Goal: Information Seeking & Learning: Learn about a topic

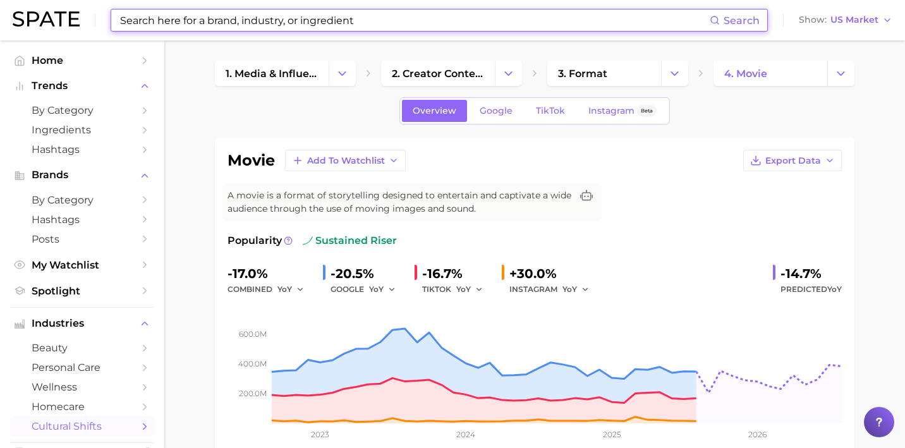
click at [327, 11] on input at bounding box center [414, 19] width 591 height 21
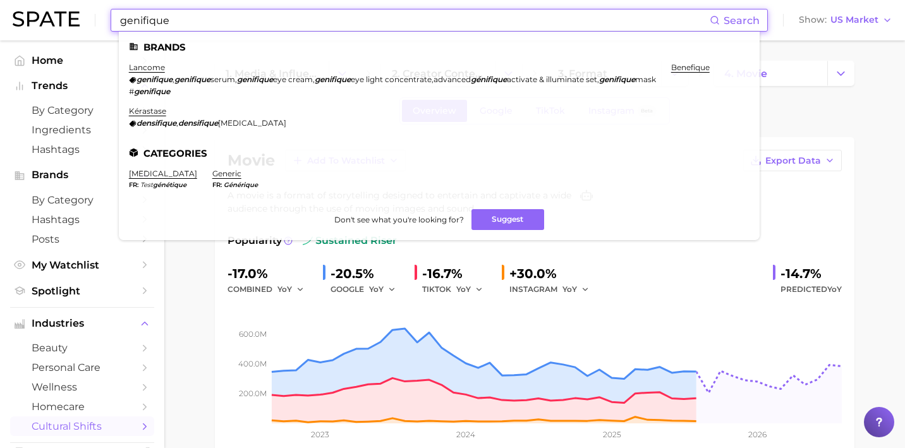
type input "genifique"
click at [210, 82] on em "genifique" at bounding box center [192, 79] width 36 height 9
click at [176, 80] on div "genifique , genifique serum , genifique eye cream , genifique eye light concent…" at bounding box center [392, 79] width 527 height 9
click at [160, 82] on em "genifique" at bounding box center [154, 79] width 36 height 9
click at [152, 68] on link "lancome" at bounding box center [147, 67] width 36 height 9
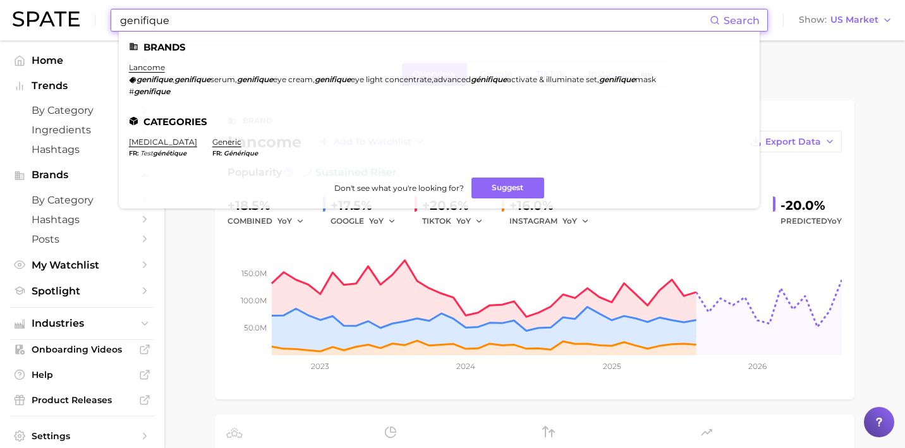
click at [284, 12] on input "genifique" at bounding box center [414, 19] width 591 height 21
click at [179, 82] on em "genifique" at bounding box center [192, 79] width 36 height 9
click at [210, 22] on input "genifique" at bounding box center [414, 19] width 591 height 21
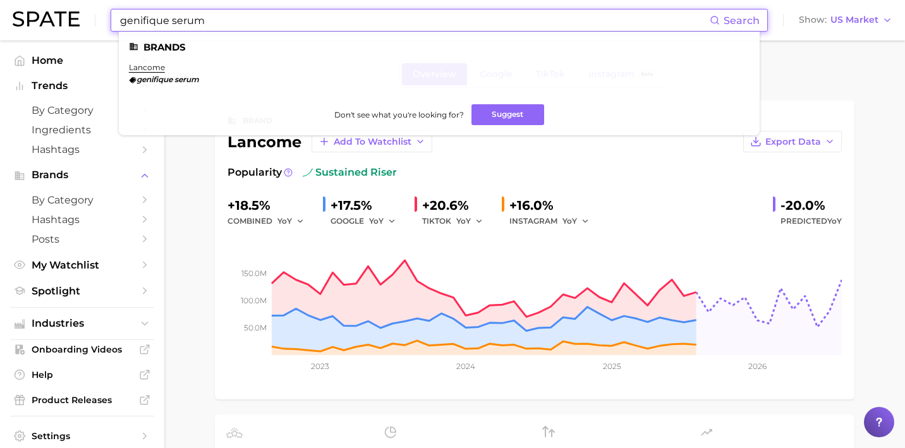
click at [156, 80] on em "genifique" at bounding box center [154, 79] width 36 height 9
click at [155, 70] on link "lancome" at bounding box center [147, 67] width 36 height 9
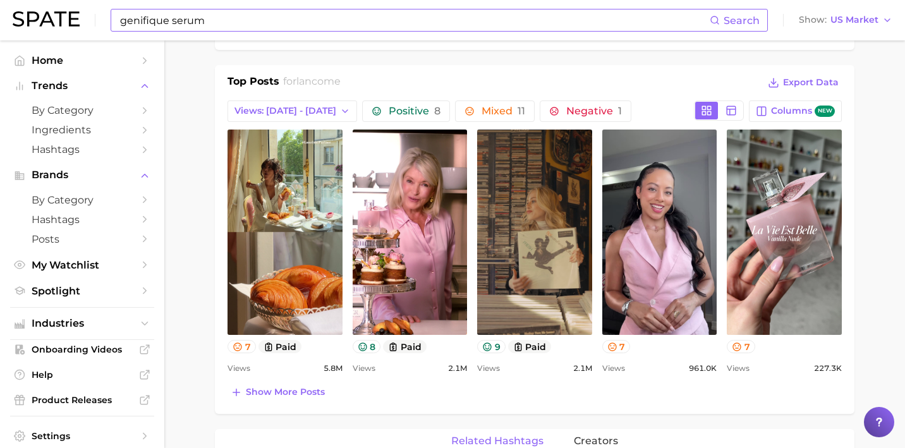
scroll to position [529, 0]
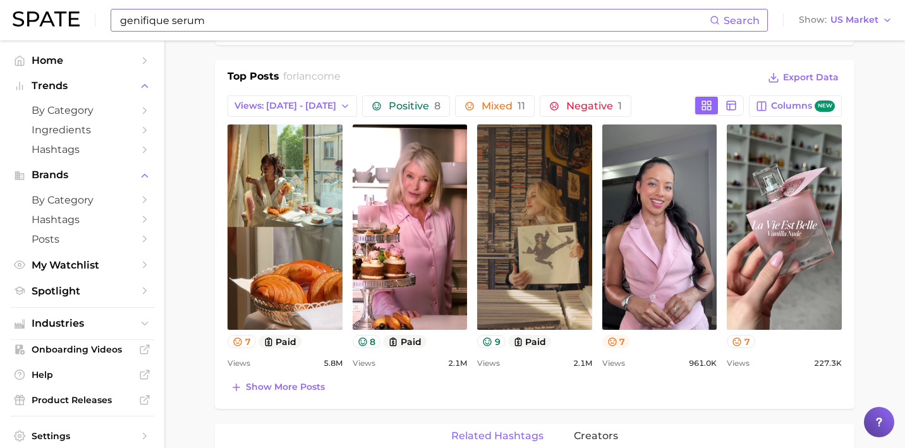
click at [619, 335] on button "7" at bounding box center [616, 341] width 28 height 13
click at [630, 390] on div "Show more posts" at bounding box center [534, 387] width 614 height 18
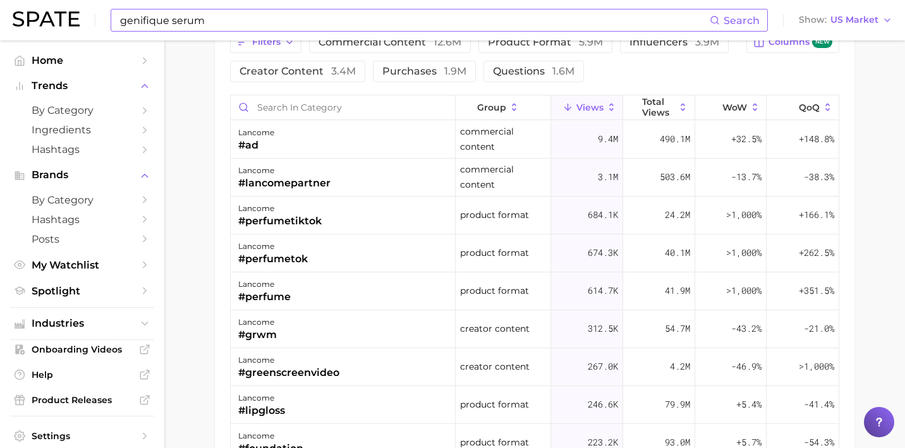
scroll to position [1026, 0]
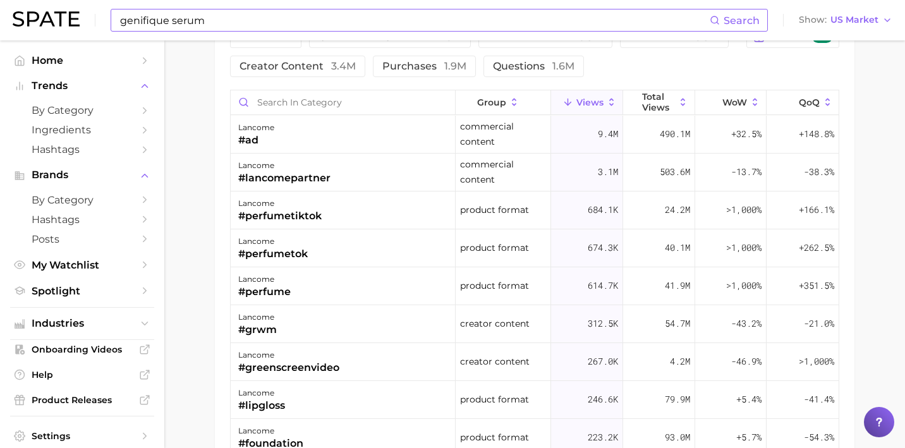
click at [121, 20] on input "genifique serum" at bounding box center [414, 19] width 591 height 21
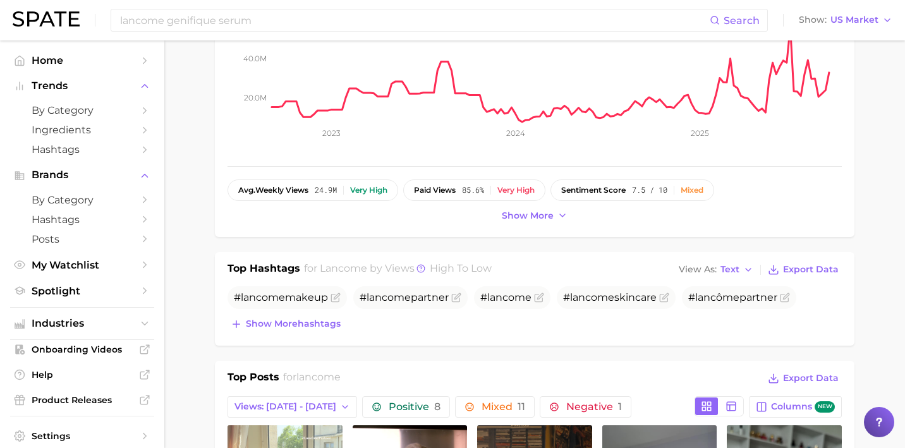
scroll to position [228, 0]
click at [265, 328] on span "Show more hashtags" at bounding box center [293, 324] width 95 height 11
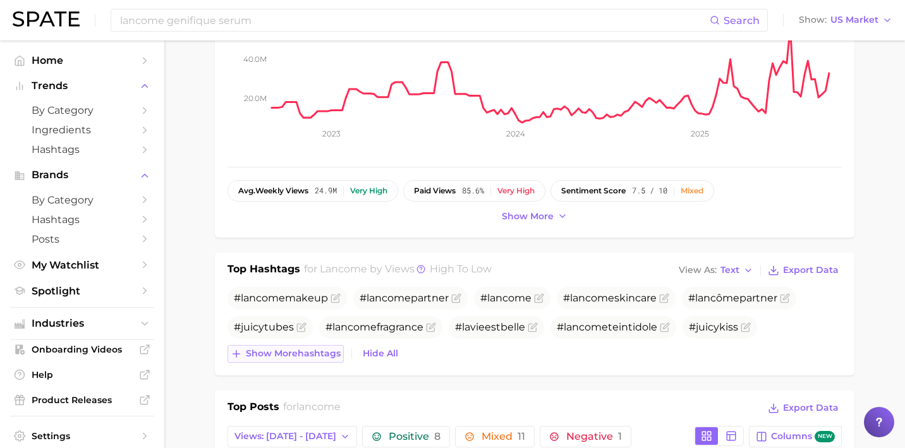
scroll to position [0, 0]
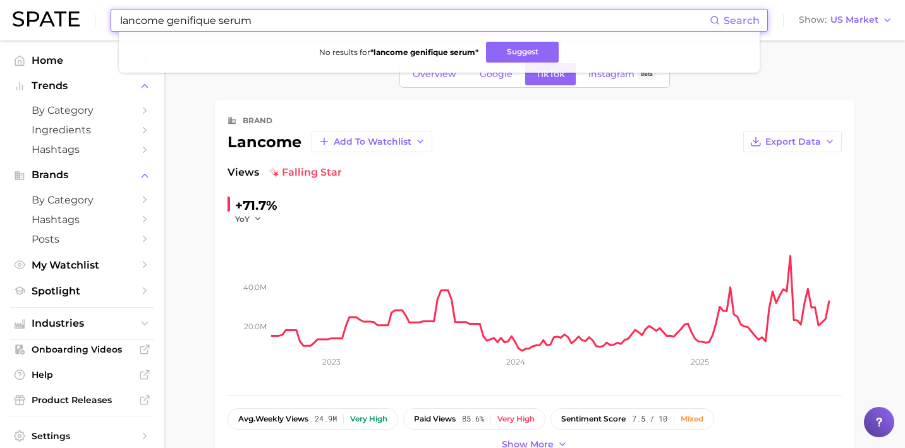
click at [224, 23] on input "lancome genifique serum" at bounding box center [414, 19] width 591 height 21
drag, startPoint x: 166, startPoint y: 23, endPoint x: -75, endPoint y: 3, distance: 242.2
click at [0, 3] on html "lancome genifique serum Search No results for " lancome genifique serum " Sugge…" at bounding box center [452, 224] width 905 height 448
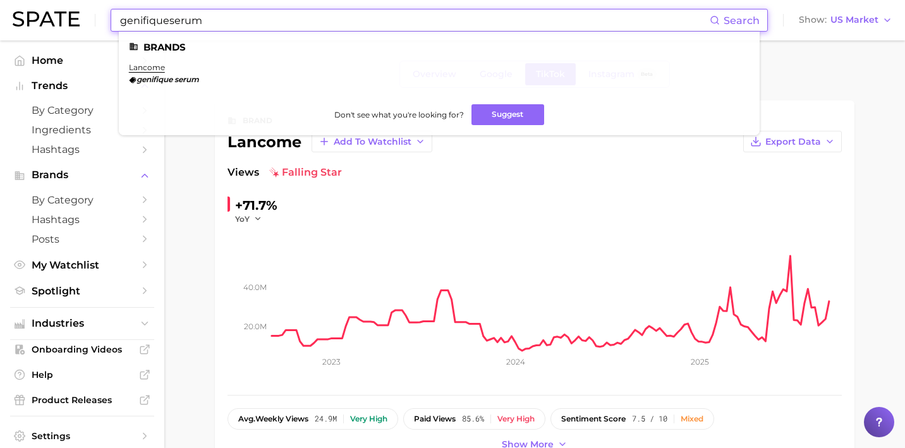
click at [158, 77] on em "genifique serum" at bounding box center [167, 79] width 63 height 9
click at [194, 19] on input "genifiqueserum" at bounding box center [414, 19] width 591 height 21
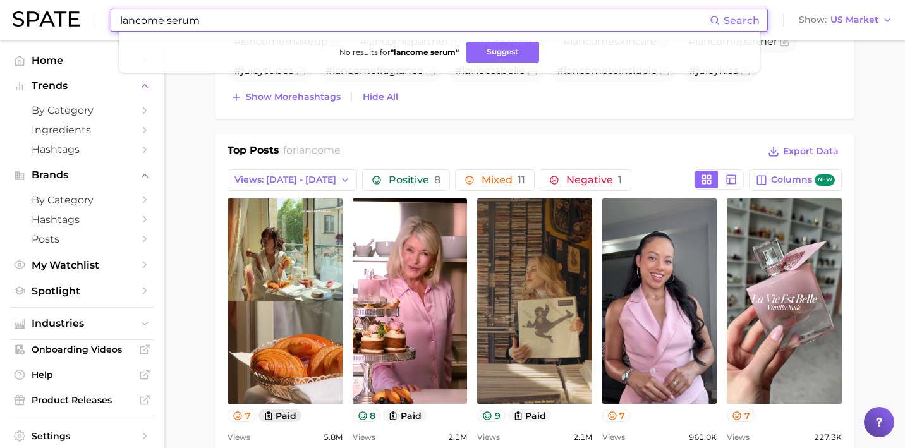
scroll to position [375, 0]
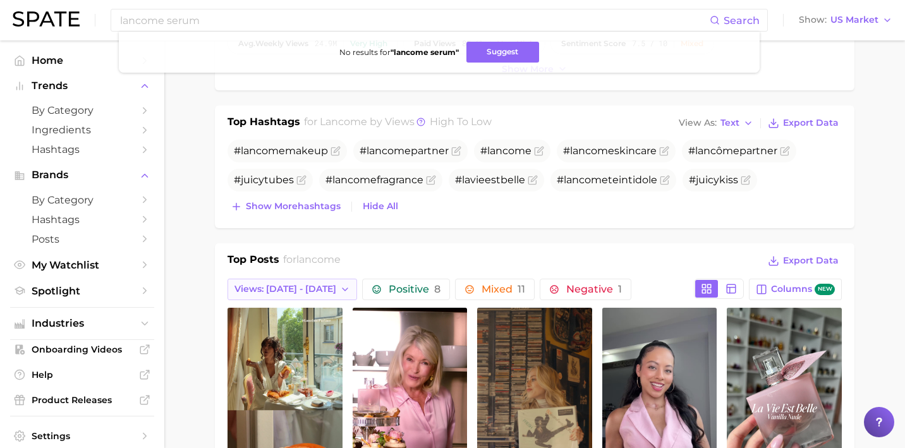
click at [297, 294] on button "Views: Sep 7 - 14" at bounding box center [292, 289] width 130 height 21
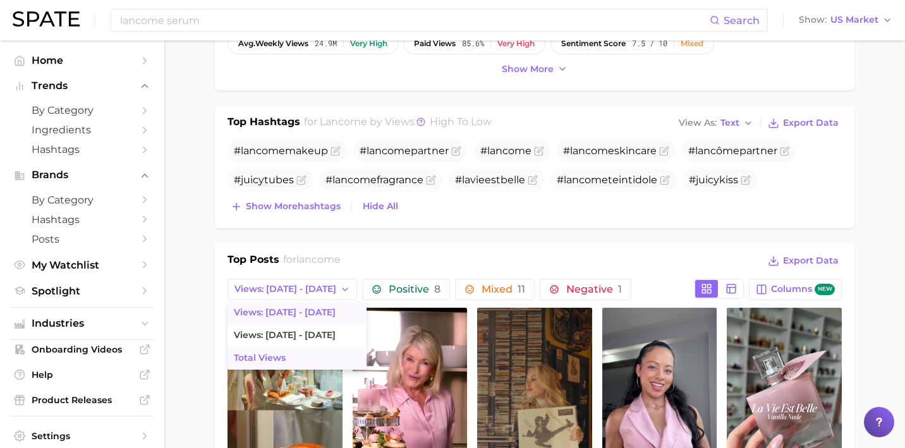
click at [282, 358] on span "Total Views" at bounding box center [260, 358] width 52 height 11
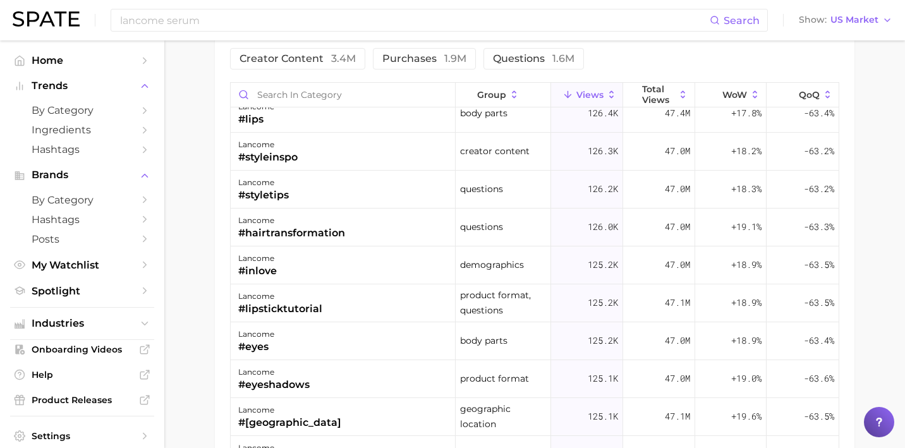
scroll to position [1398, 0]
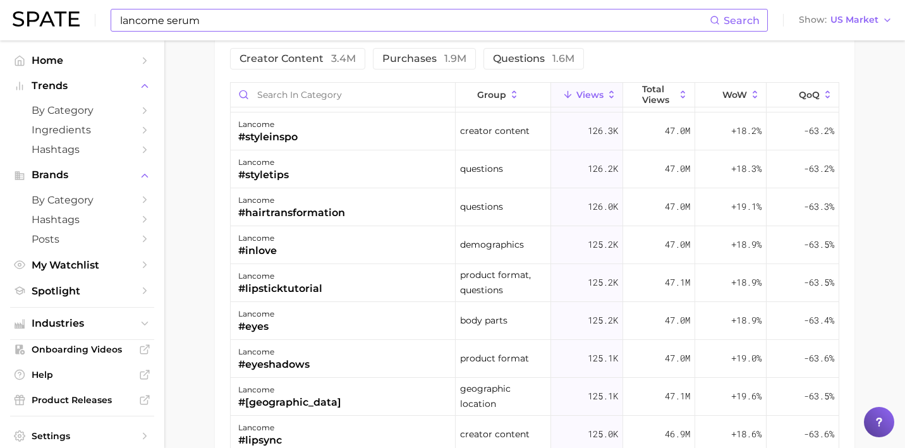
click at [213, 17] on input "lancome serum" at bounding box center [414, 19] width 591 height 21
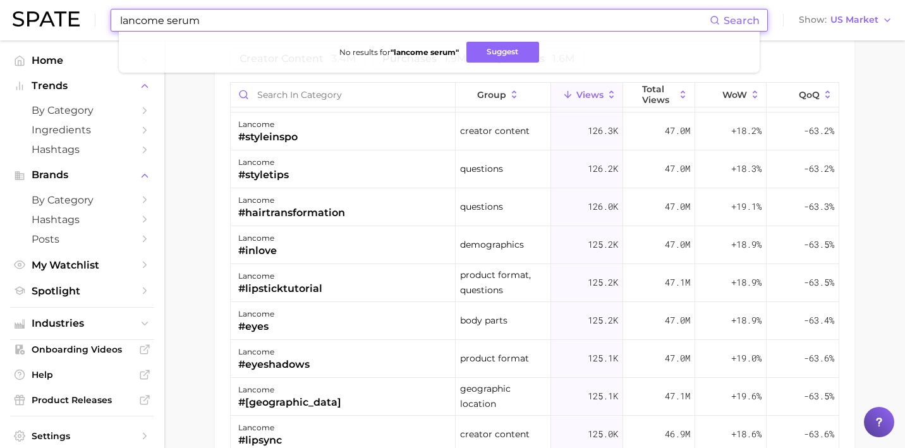
click at [213, 17] on input "lancome serum" at bounding box center [414, 19] width 591 height 21
type input "face serum"
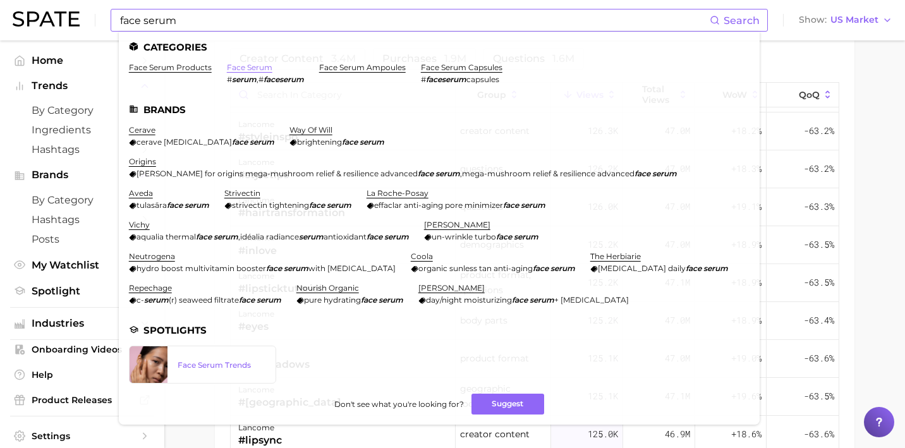
click at [241, 67] on link "face serum" at bounding box center [249, 67] width 45 height 9
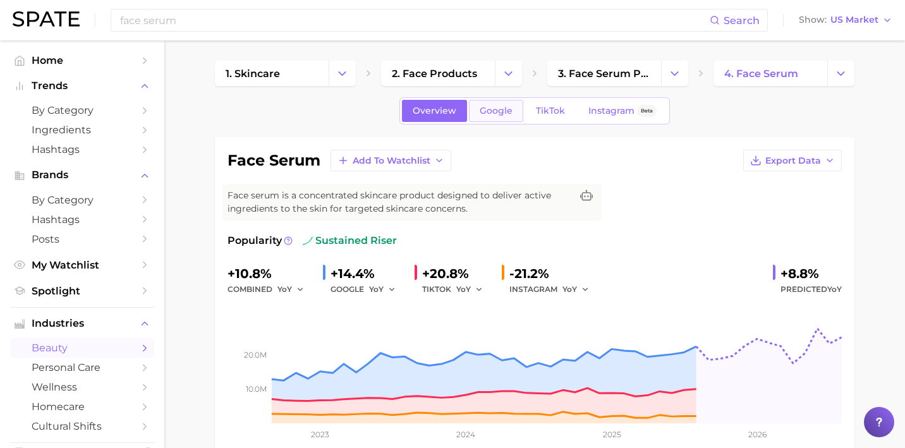
click at [500, 114] on span "Google" at bounding box center [496, 111] width 33 height 11
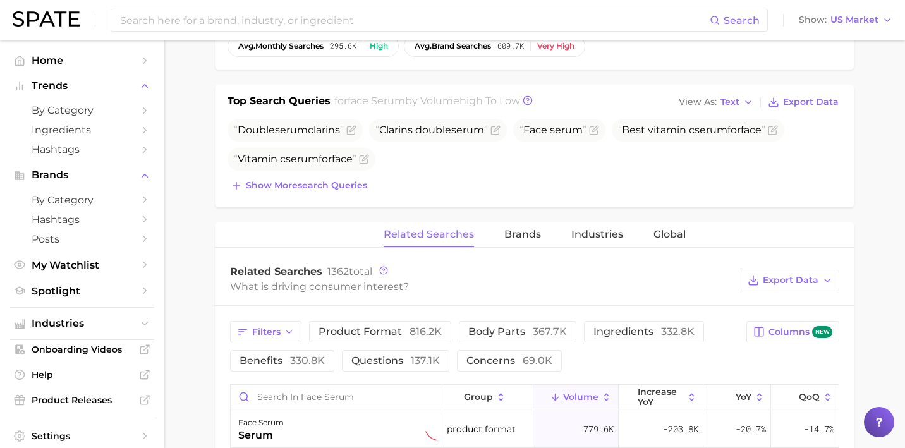
scroll to position [445, 0]
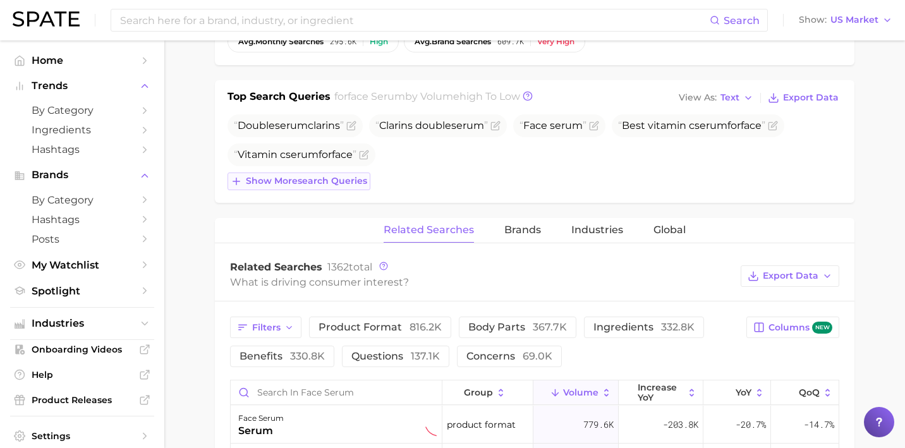
click at [335, 186] on span "Show more search queries" at bounding box center [306, 181] width 121 height 11
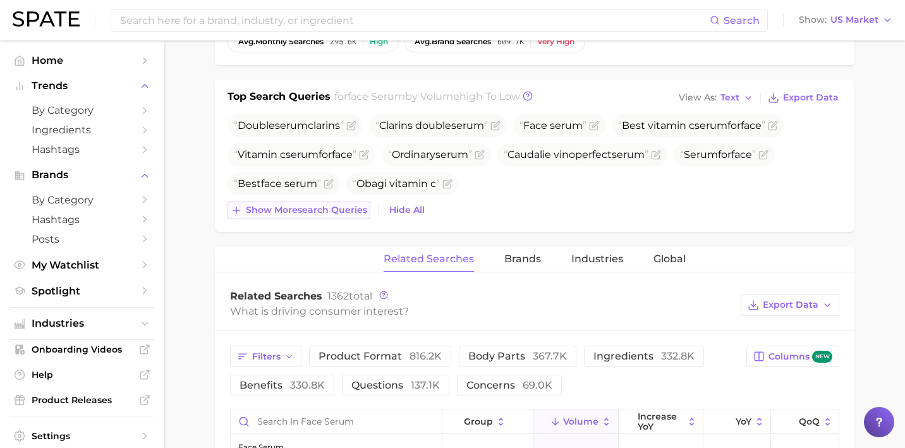
click at [315, 208] on span "Show more search queries" at bounding box center [306, 210] width 121 height 11
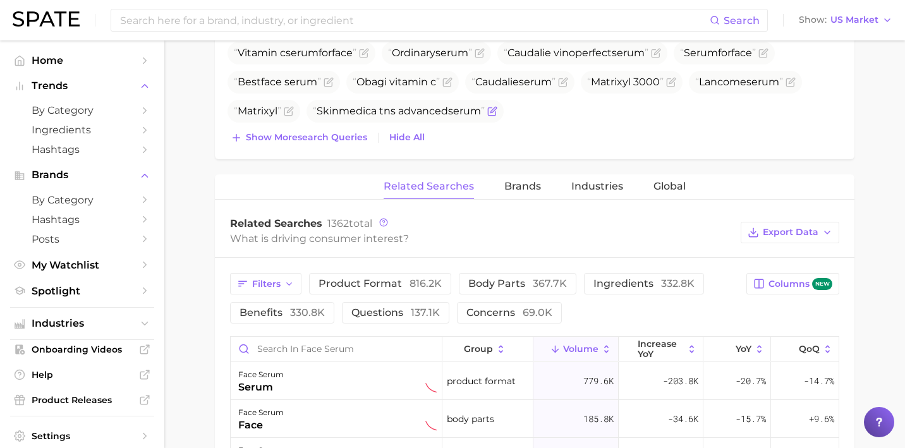
scroll to position [563, 0]
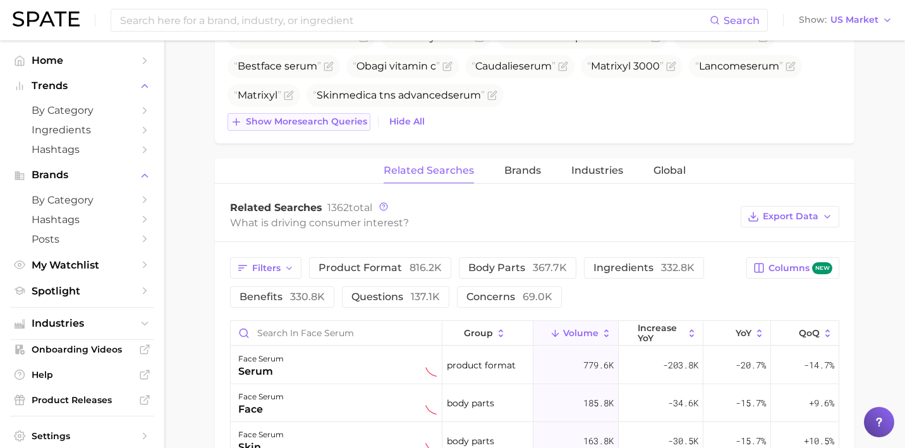
click at [289, 118] on span "Show more search queries" at bounding box center [306, 121] width 121 height 11
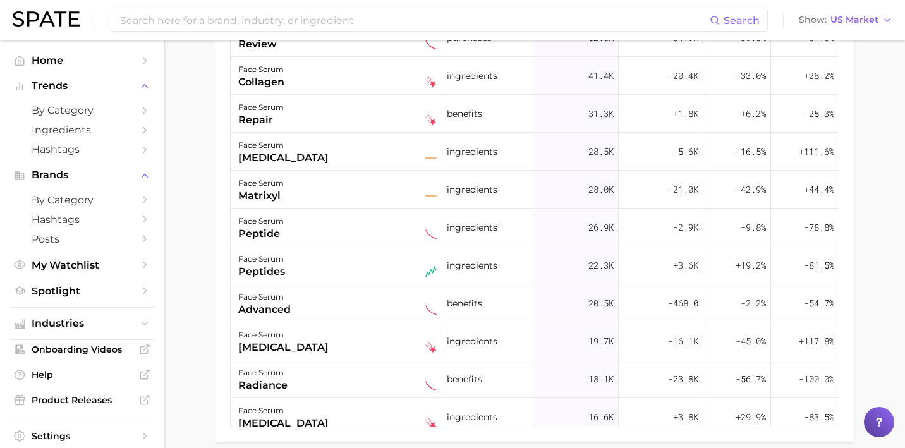
scroll to position [197, 0]
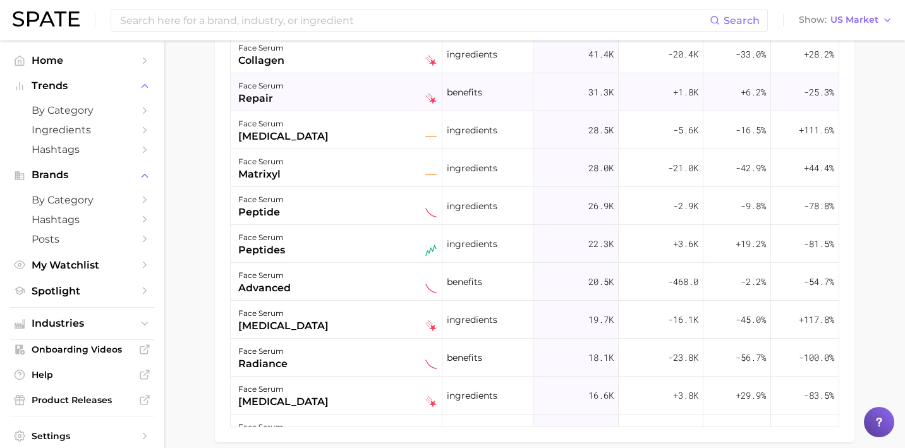
click at [301, 95] on div "face serum repair" at bounding box center [337, 92] width 198 height 28
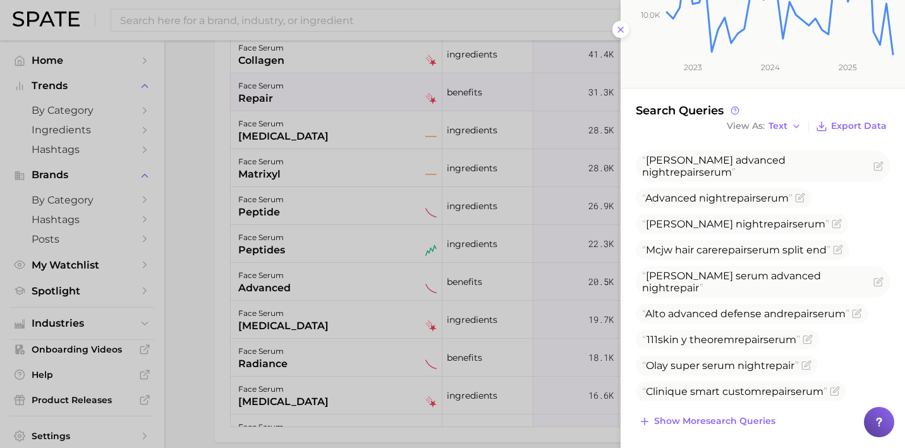
scroll to position [292, 0]
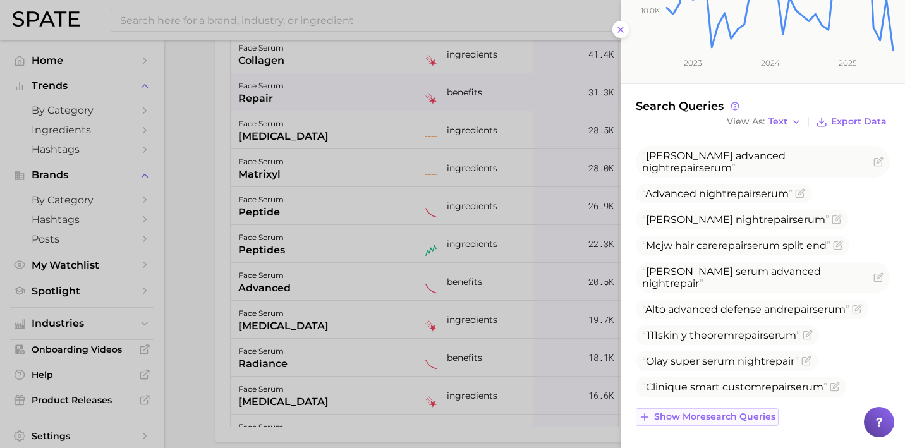
click at [738, 419] on span "Show more search queries" at bounding box center [714, 416] width 121 height 11
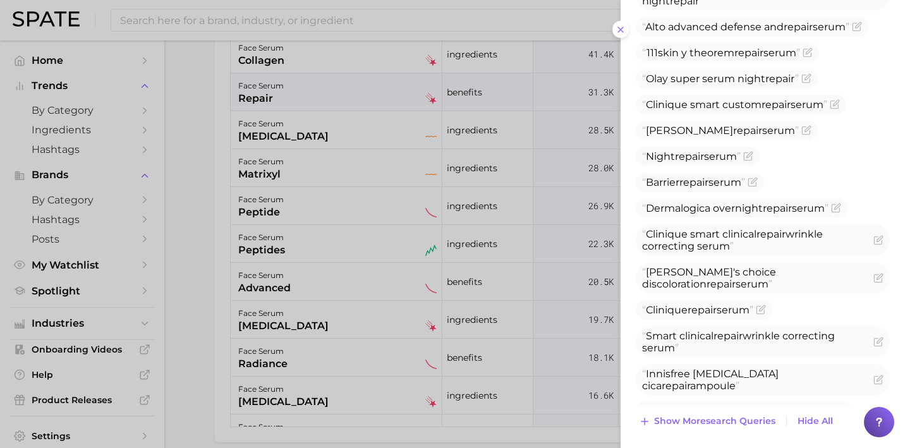
scroll to position [579, 0]
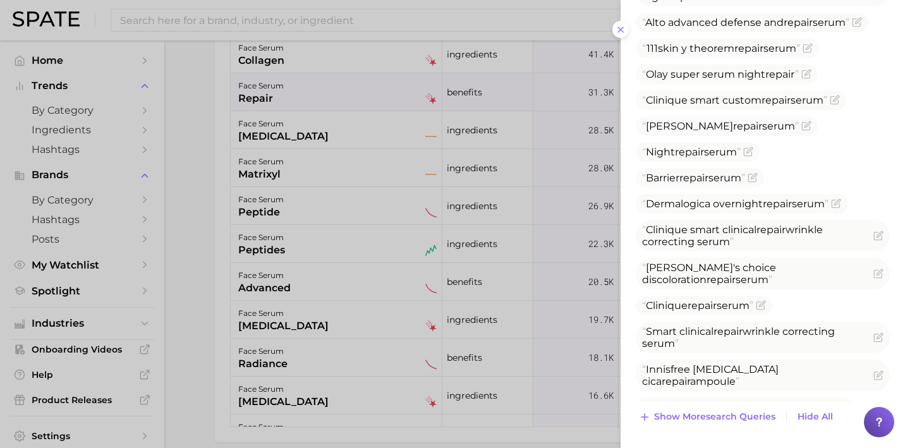
click at [518, 306] on div at bounding box center [452, 224] width 905 height 448
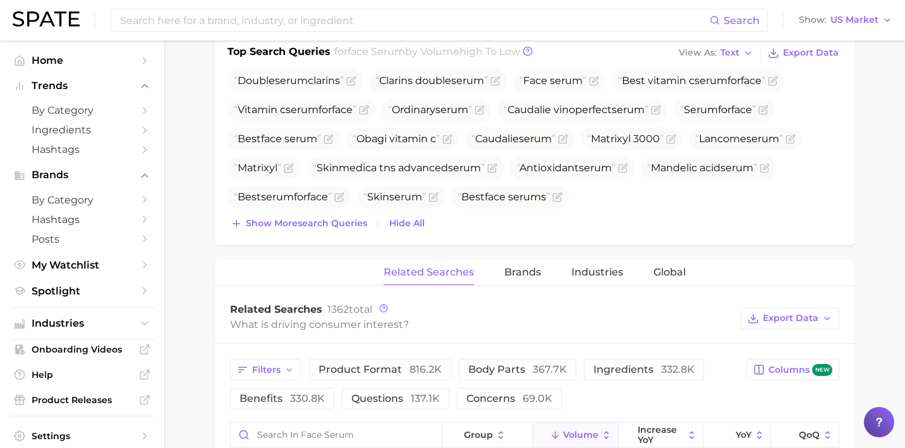
scroll to position [513, 0]
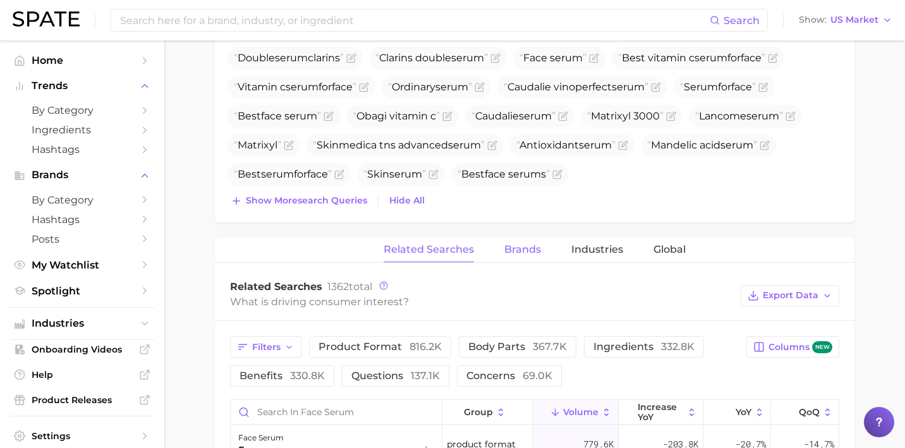
click at [521, 246] on span "Brands" at bounding box center [522, 249] width 37 height 11
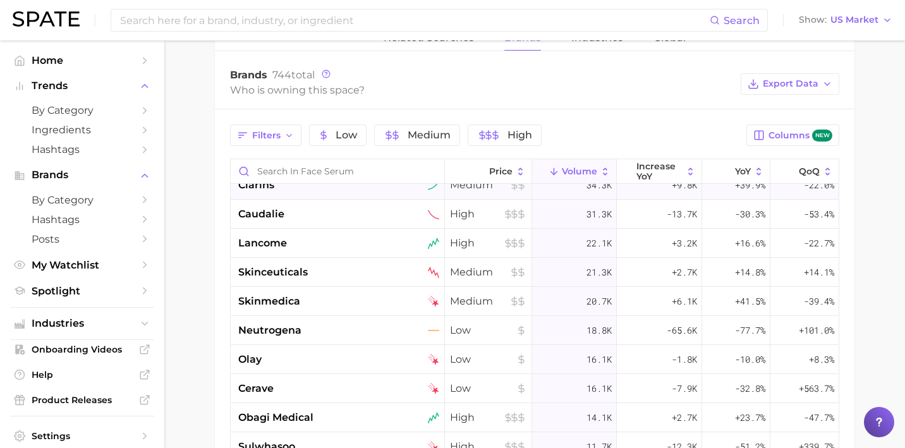
scroll to position [44, 0]
click at [380, 238] on div "lancome" at bounding box center [338, 242] width 201 height 15
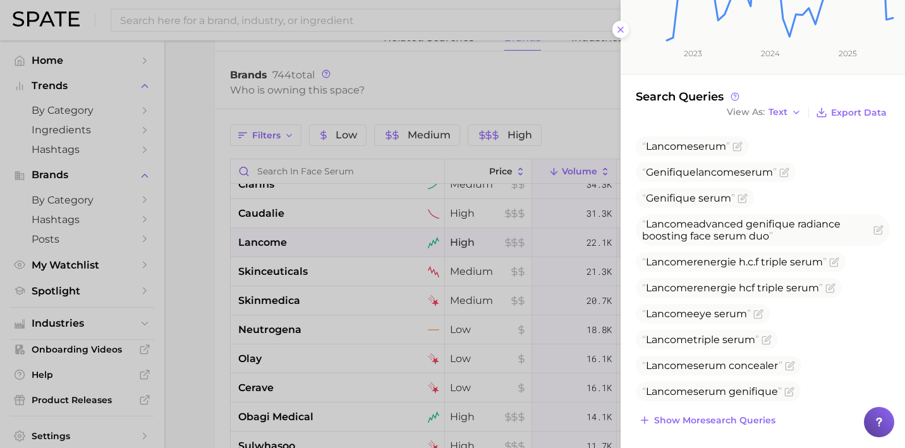
scroll to position [238, 0]
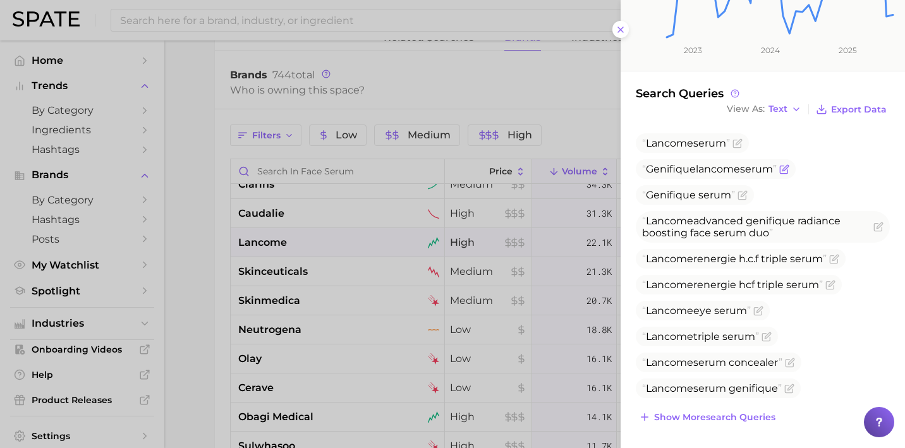
click at [709, 169] on span "lancome" at bounding box center [718, 169] width 44 height 12
click at [788, 171] on icon "Flag as miscategorized or irrelevant" at bounding box center [784, 169] width 10 height 10
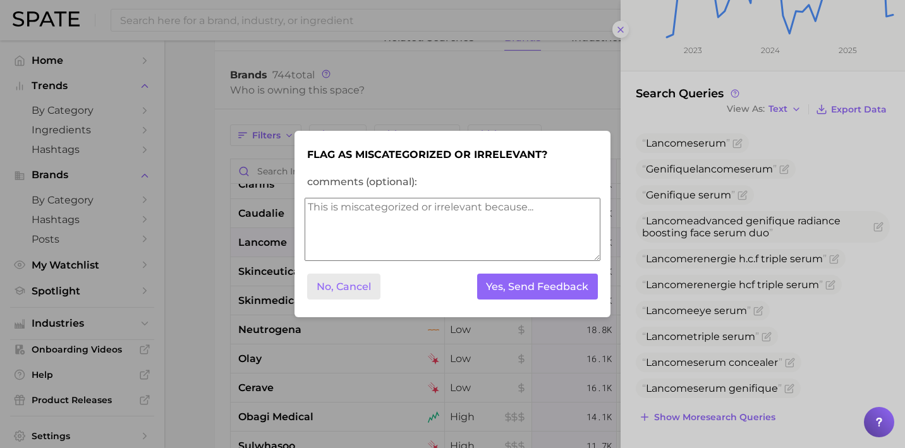
click at [361, 292] on button "No, Cancel" at bounding box center [343, 287] width 73 height 26
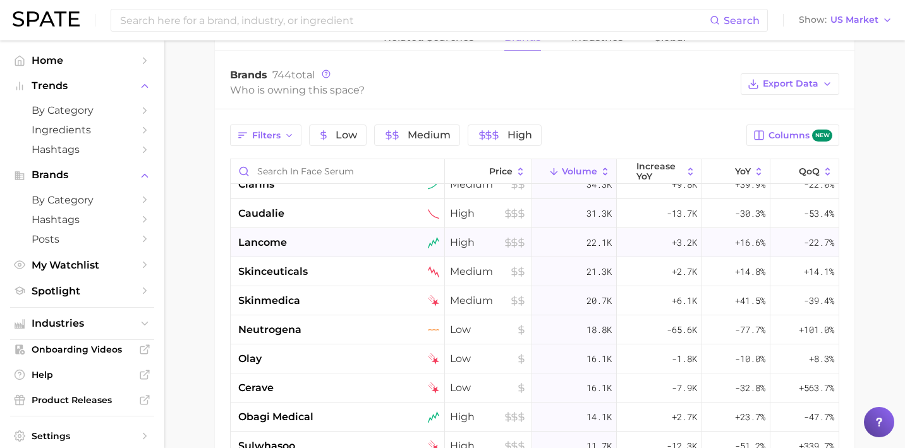
click at [529, 246] on div "High" at bounding box center [488, 242] width 87 height 29
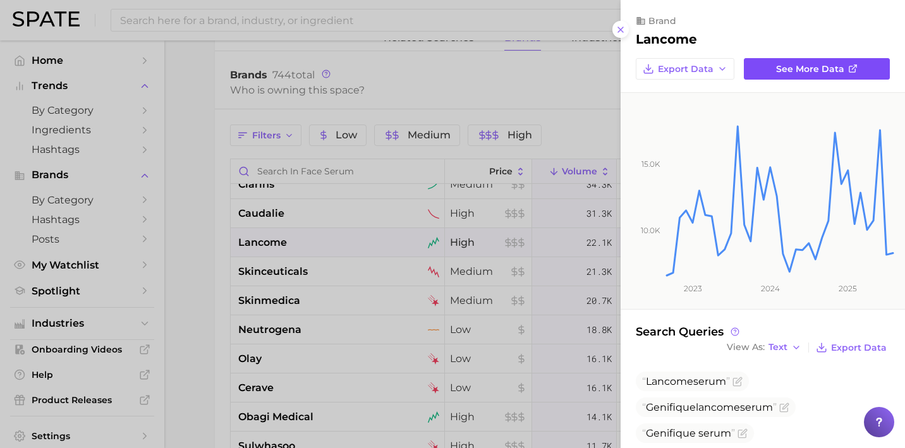
click at [799, 73] on span "See more data" at bounding box center [810, 69] width 68 height 11
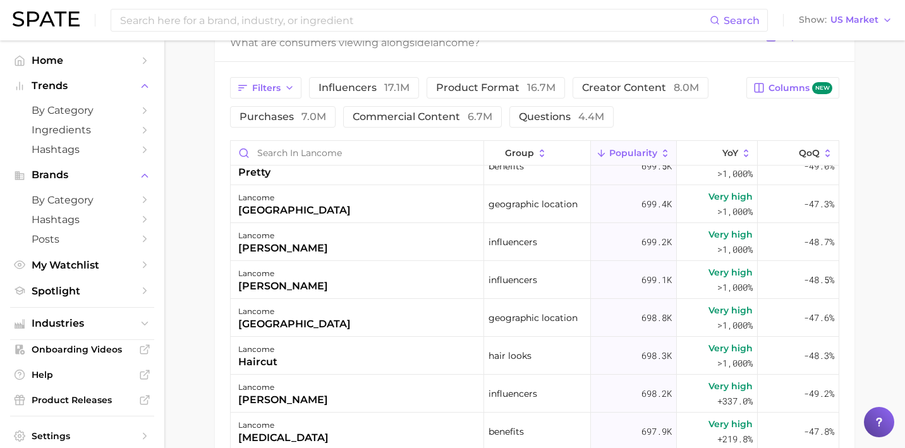
scroll to position [1726, 0]
click at [460, 286] on div "lancome kim kardashian" at bounding box center [357, 279] width 253 height 38
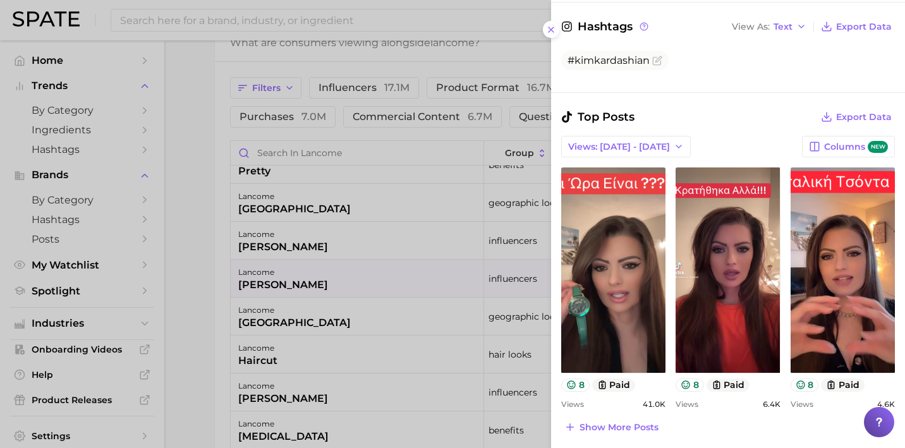
scroll to position [401, 0]
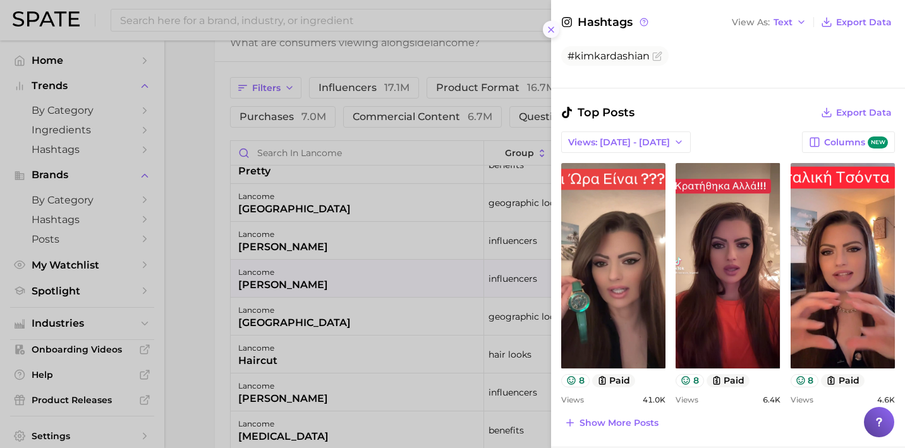
click at [552, 28] on line at bounding box center [550, 29] width 5 height 5
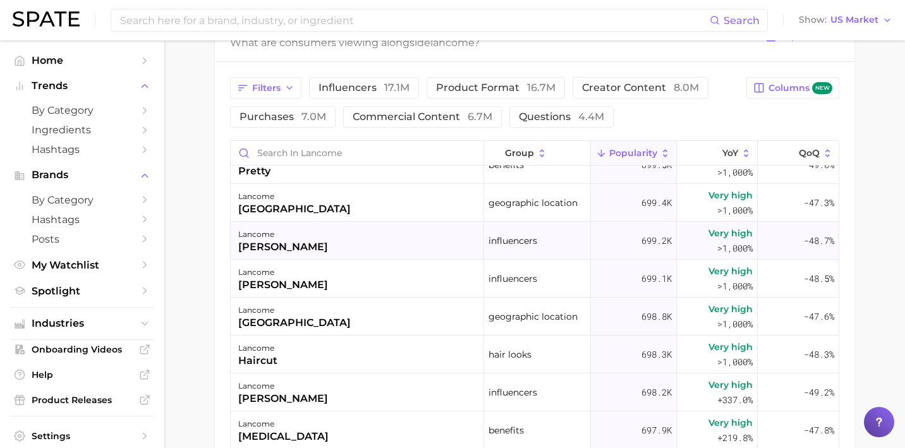
click at [324, 243] on div "lancome justin bieber" at bounding box center [357, 241] width 253 height 38
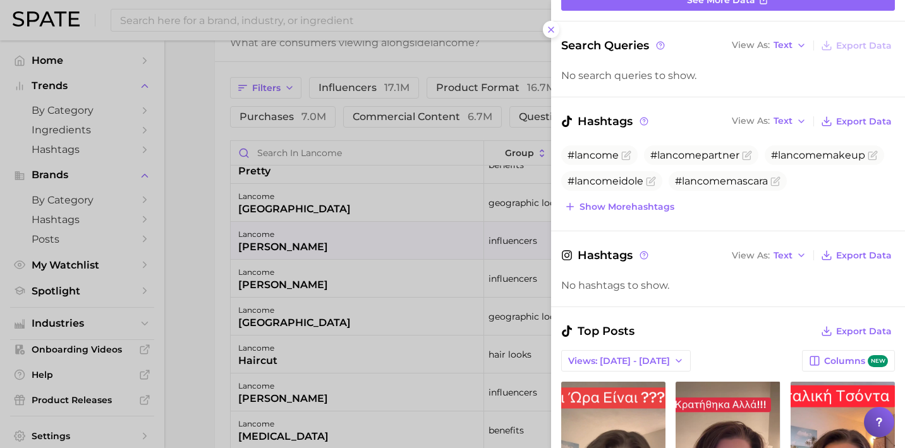
scroll to position [0, 0]
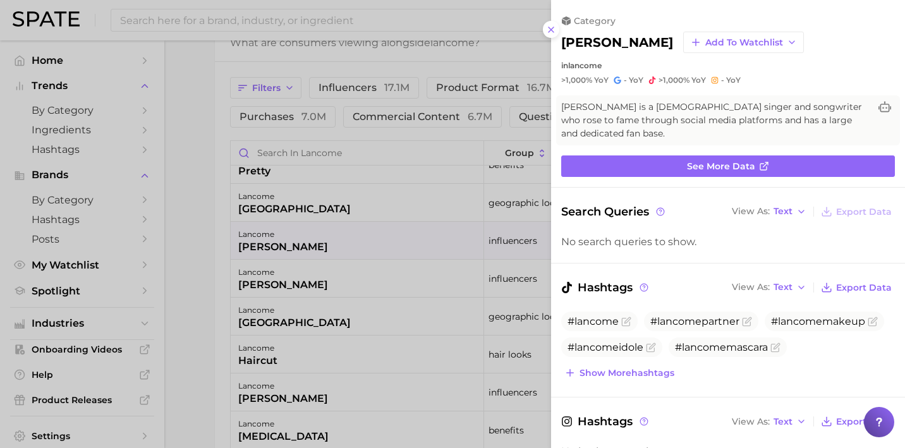
click at [384, 306] on div at bounding box center [452, 224] width 905 height 448
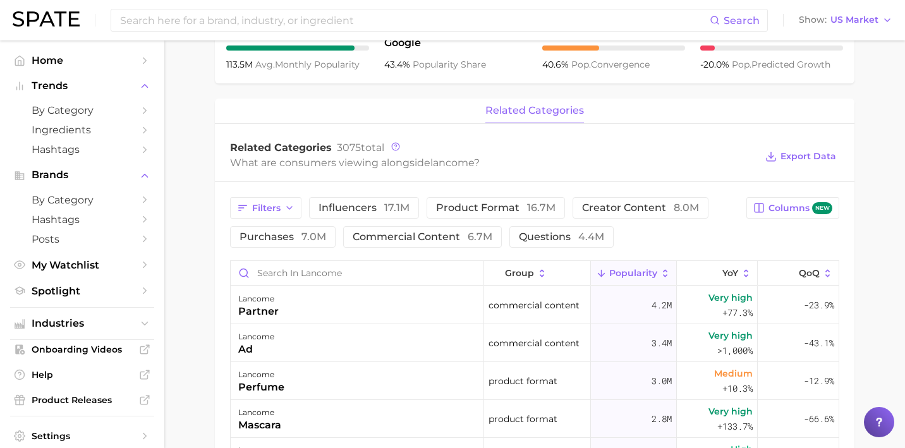
scroll to position [554, 0]
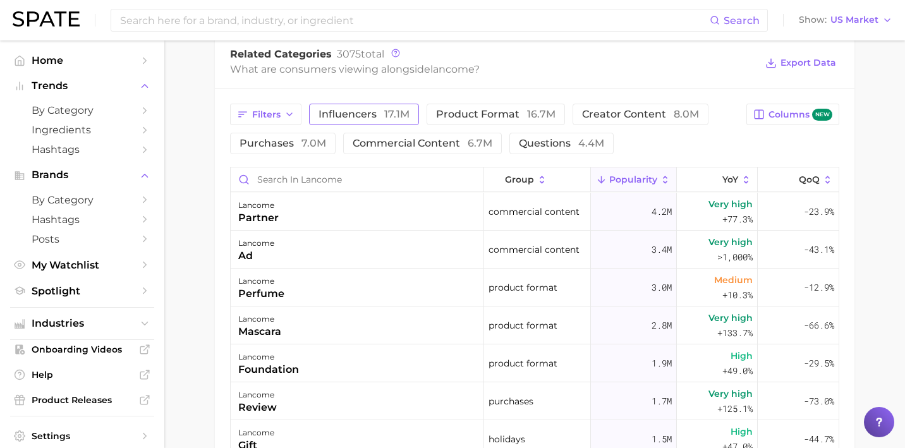
click at [365, 112] on span "influencers 17.1m" at bounding box center [363, 114] width 91 height 10
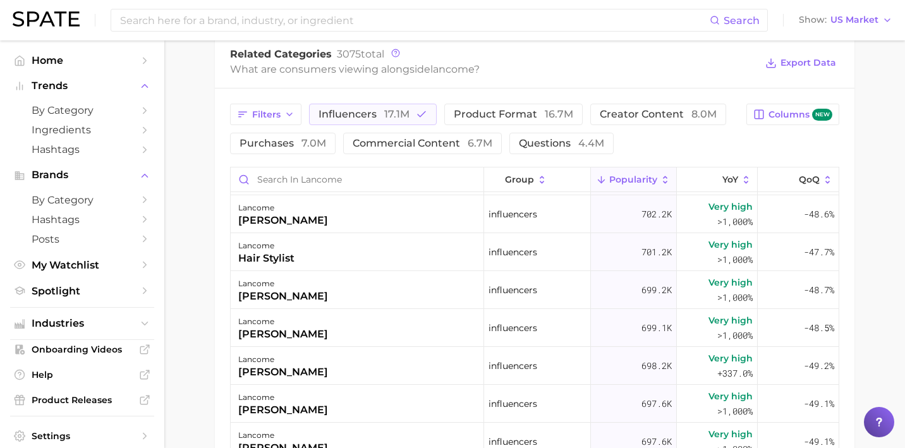
scroll to position [201, 0]
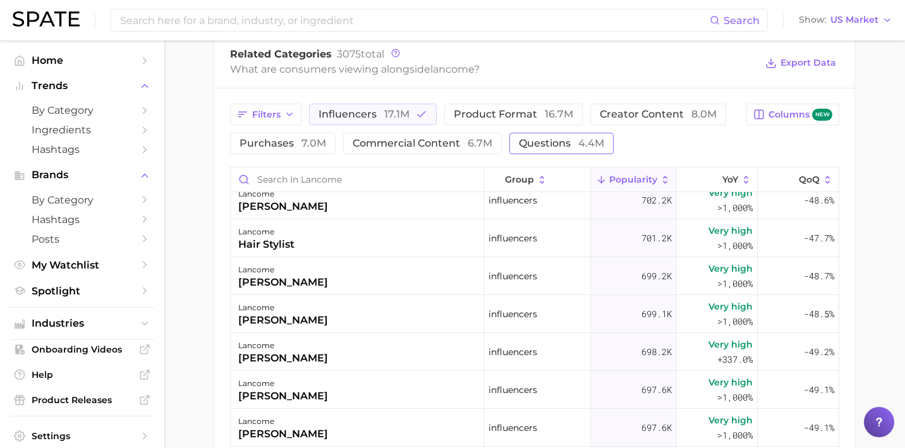
click at [562, 134] on button "questions 4.4m" at bounding box center [561, 143] width 104 height 21
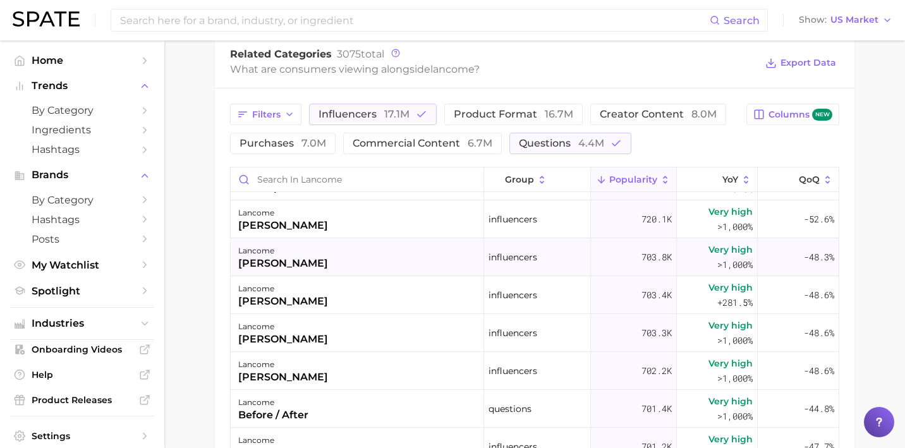
scroll to position [0, 0]
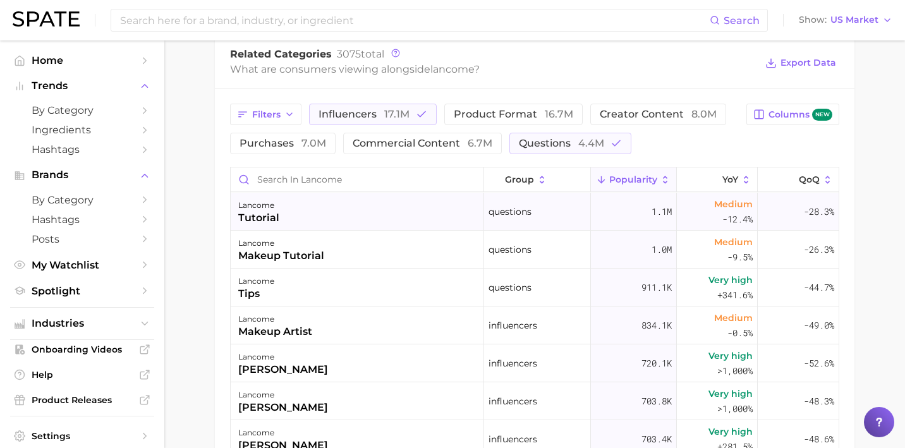
click at [560, 217] on div "questions" at bounding box center [537, 212] width 107 height 38
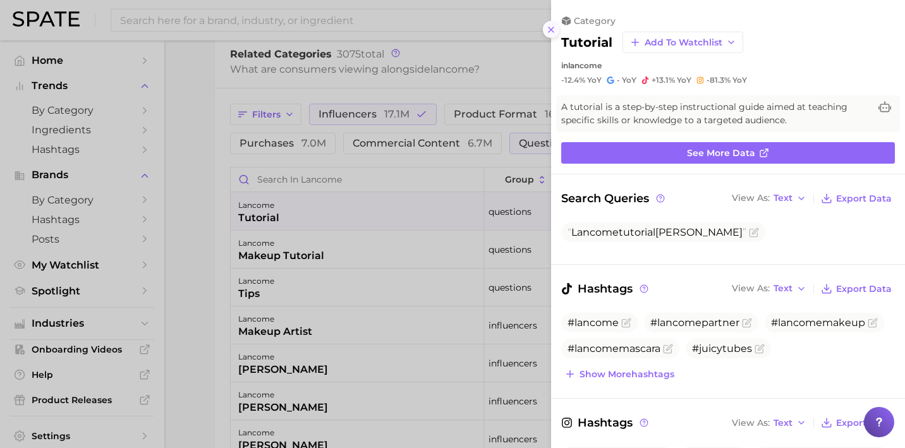
click at [547, 29] on icon at bounding box center [551, 30] width 10 height 10
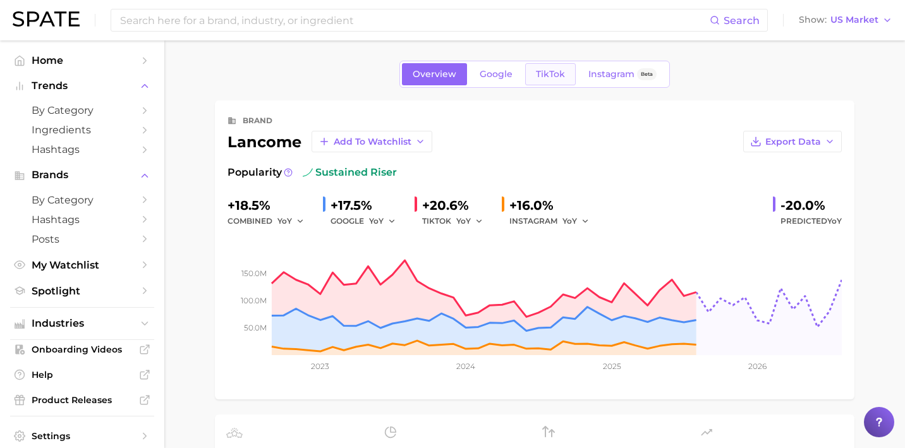
click at [551, 75] on span "TikTok" at bounding box center [550, 74] width 29 height 11
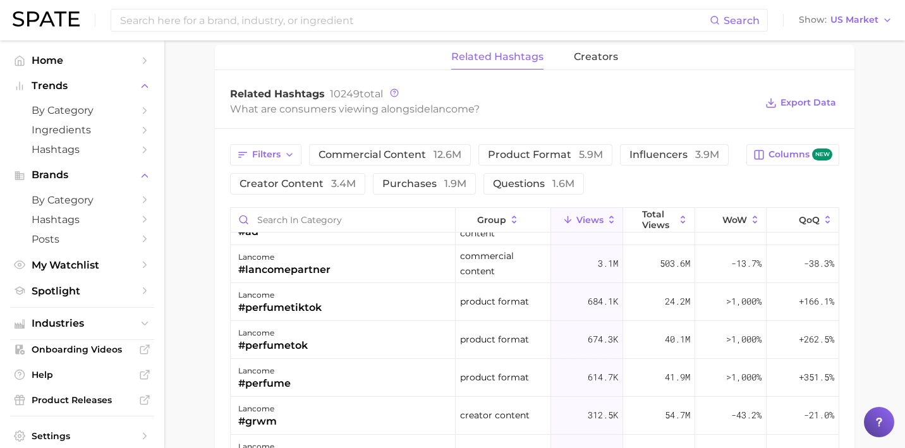
scroll to position [37, 0]
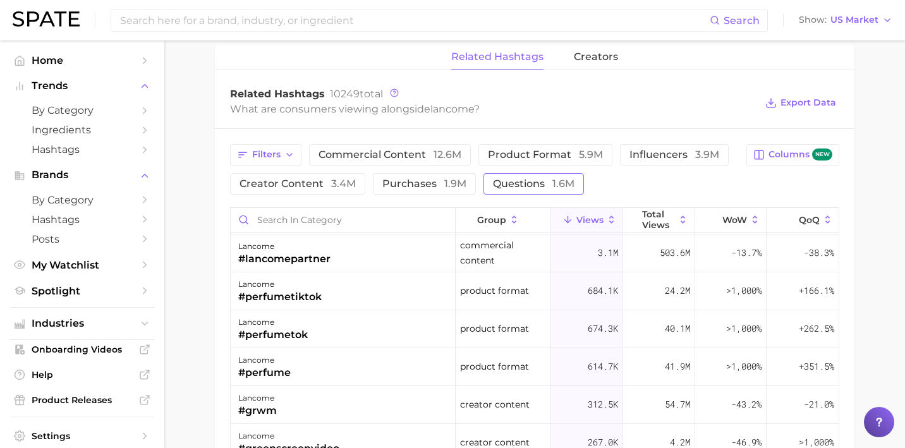
click at [523, 181] on span "questions 1.6m" at bounding box center [534, 184] width 82 height 10
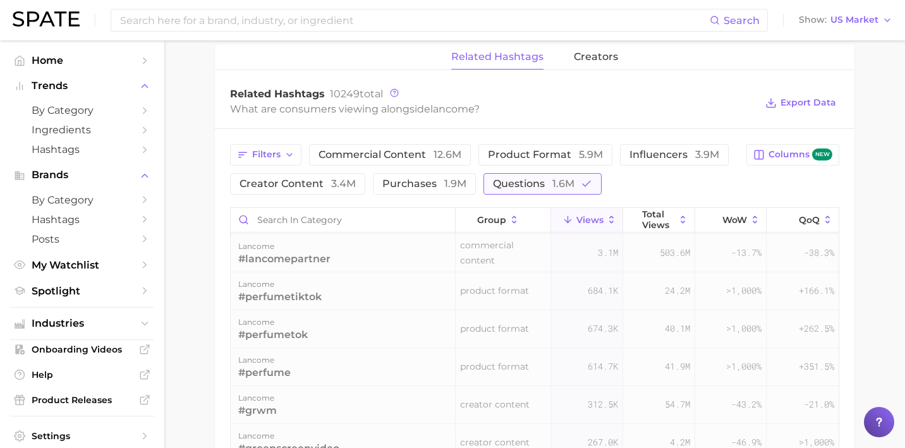
scroll to position [0, 0]
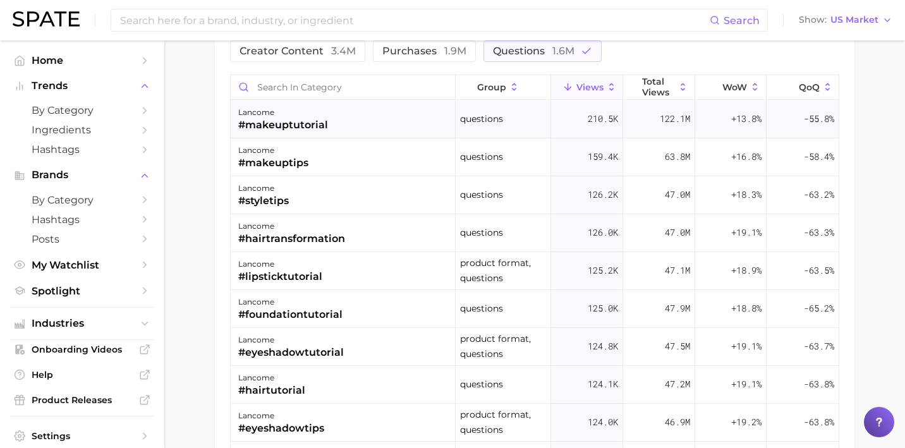
click at [367, 121] on div "lancome #makeuptutorial" at bounding box center [343, 119] width 225 height 38
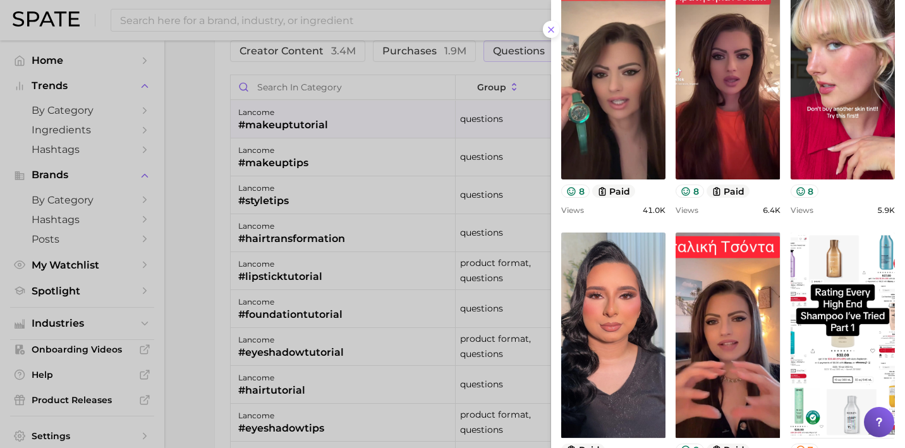
click at [363, 301] on div at bounding box center [452, 224] width 905 height 448
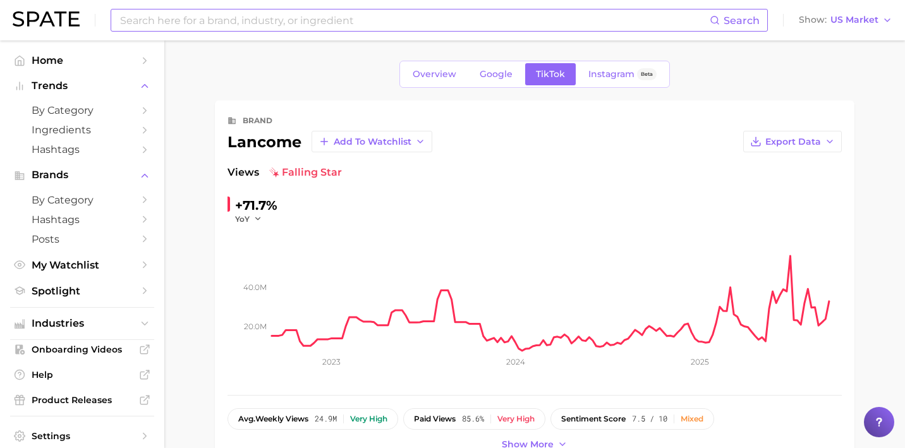
click at [342, 13] on input at bounding box center [414, 19] width 591 height 21
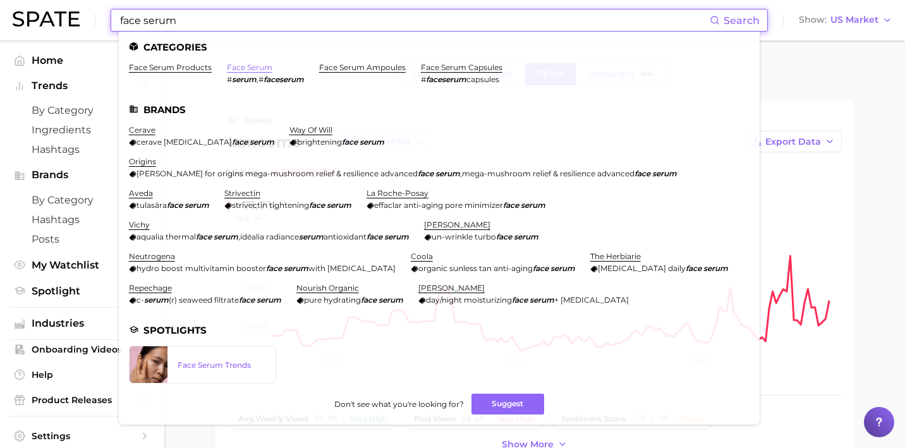
type input "face serum"
click at [241, 66] on link "face serum" at bounding box center [249, 67] width 45 height 9
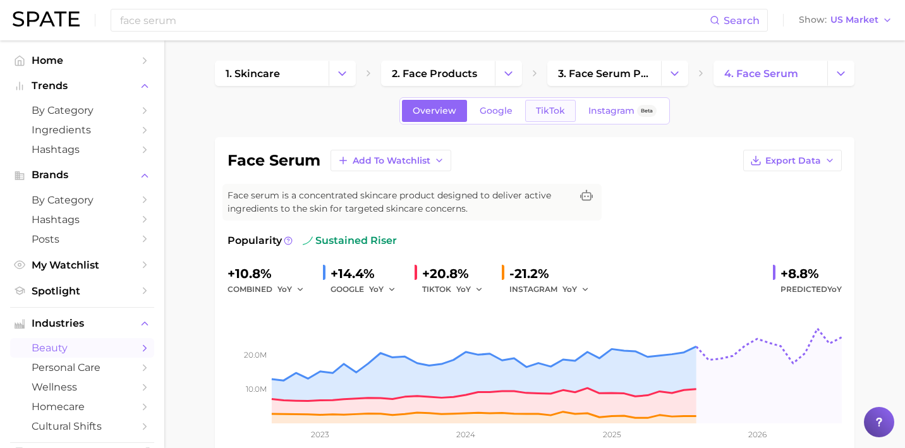
click at [558, 115] on span "TikTok" at bounding box center [550, 111] width 29 height 11
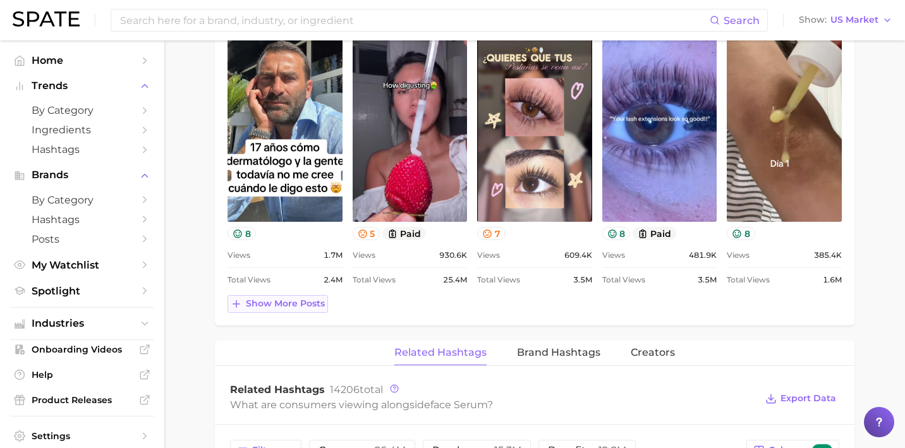
click at [298, 308] on span "Show more posts" at bounding box center [285, 303] width 79 height 11
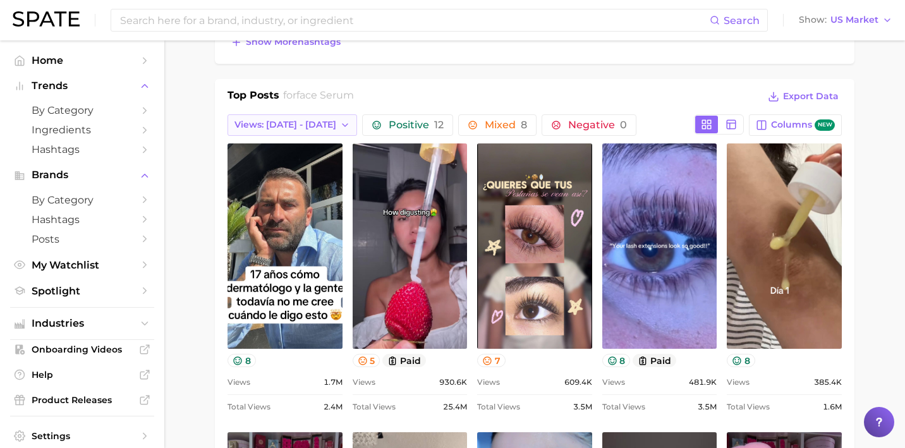
click at [306, 128] on span "Views: Sep 7 - 14" at bounding box center [285, 124] width 102 height 11
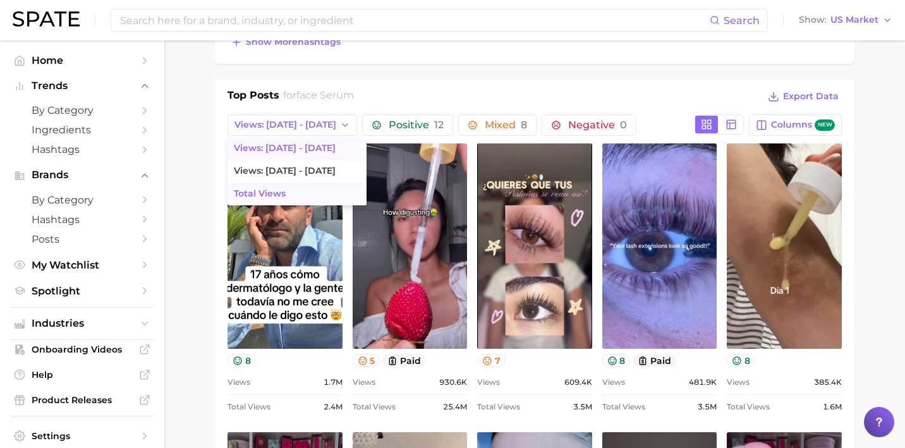
click at [306, 191] on button "Total Views" at bounding box center [296, 194] width 139 height 23
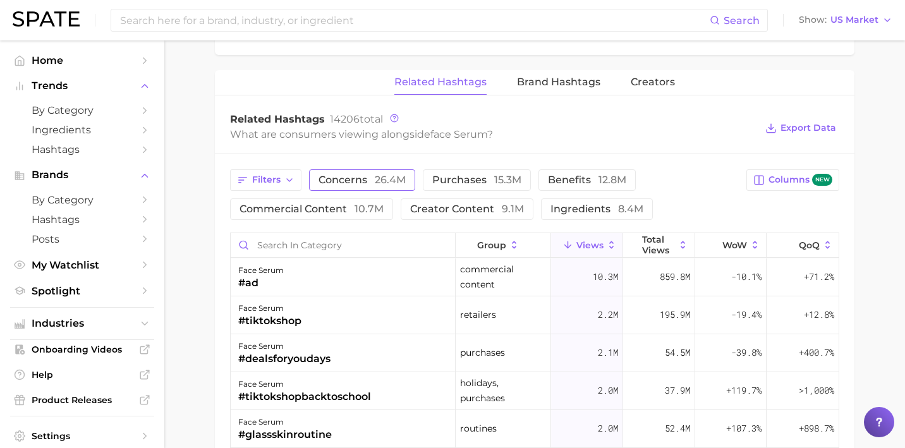
click at [370, 184] on button "concerns 26.4m" at bounding box center [362, 179] width 106 height 21
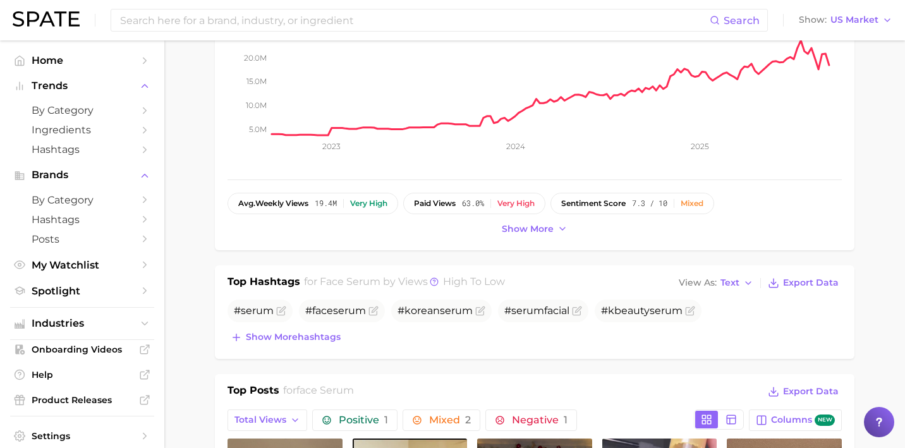
scroll to position [273, 0]
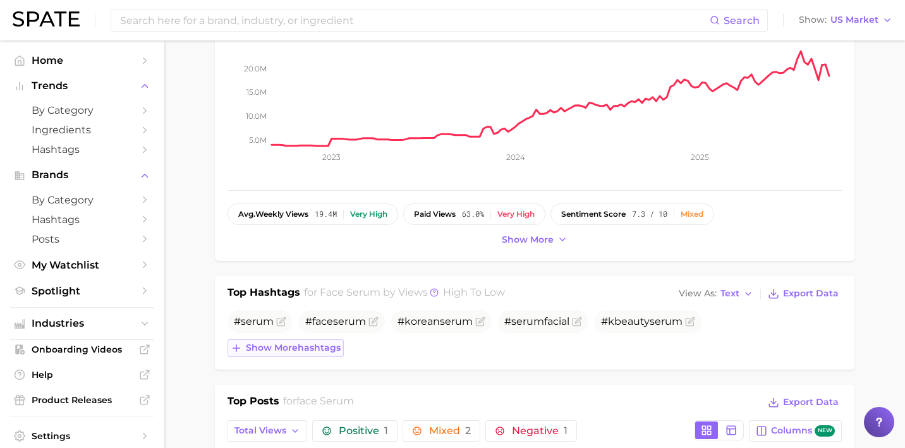
click at [323, 353] on button "Show more hashtags" at bounding box center [285, 348] width 116 height 18
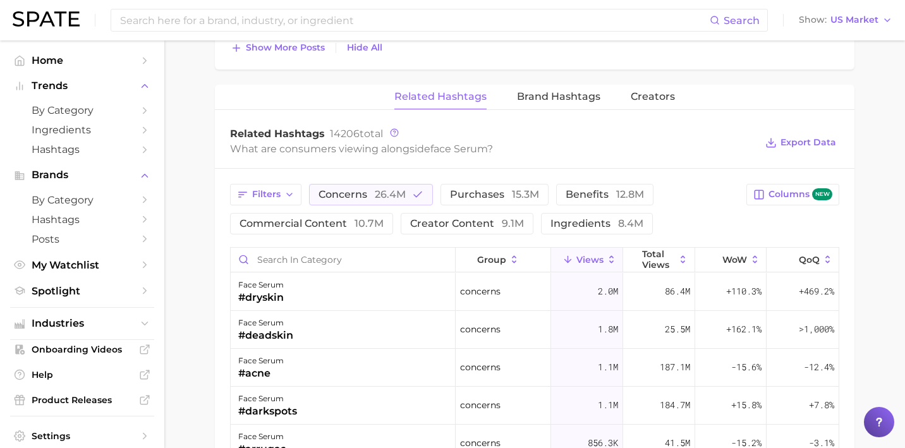
scroll to position [6, 0]
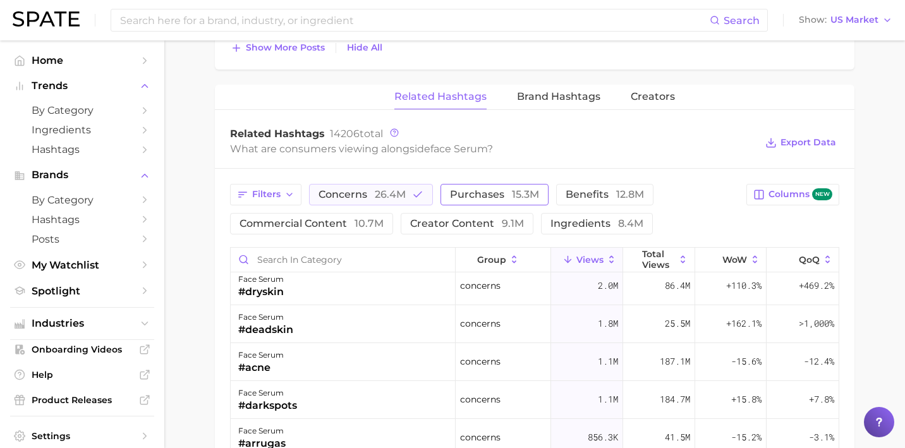
click at [478, 200] on span "purchases 15.3m" at bounding box center [494, 195] width 89 height 10
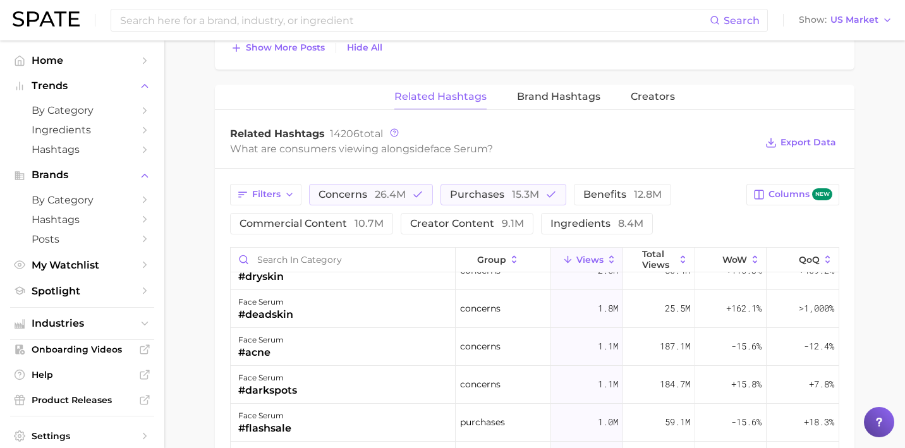
scroll to position [0, 0]
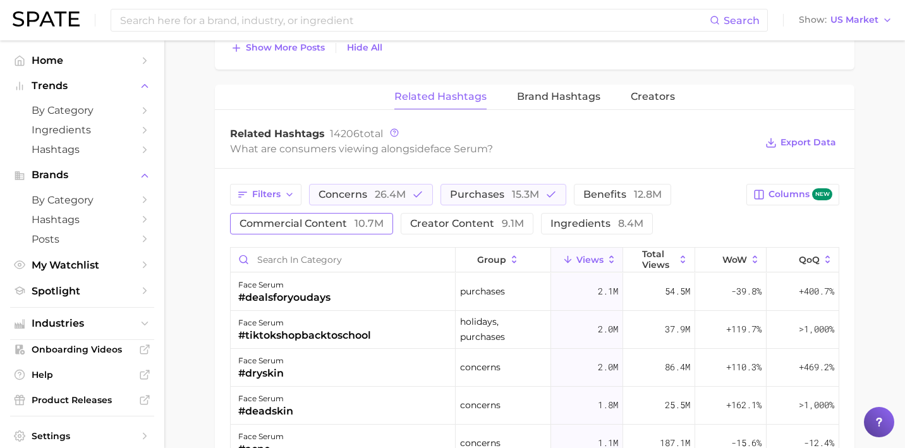
click at [318, 219] on span "commercial content 10.7m" at bounding box center [311, 224] width 144 height 10
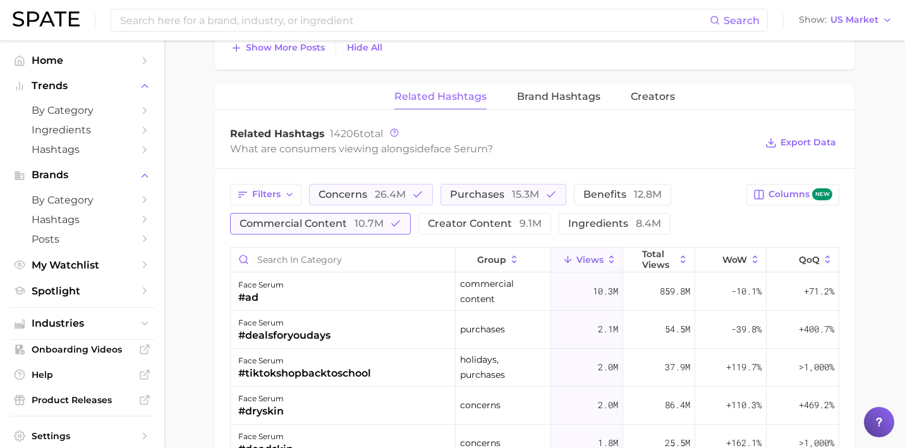
click at [354, 215] on button "commercial content 10.7m" at bounding box center [320, 223] width 181 height 21
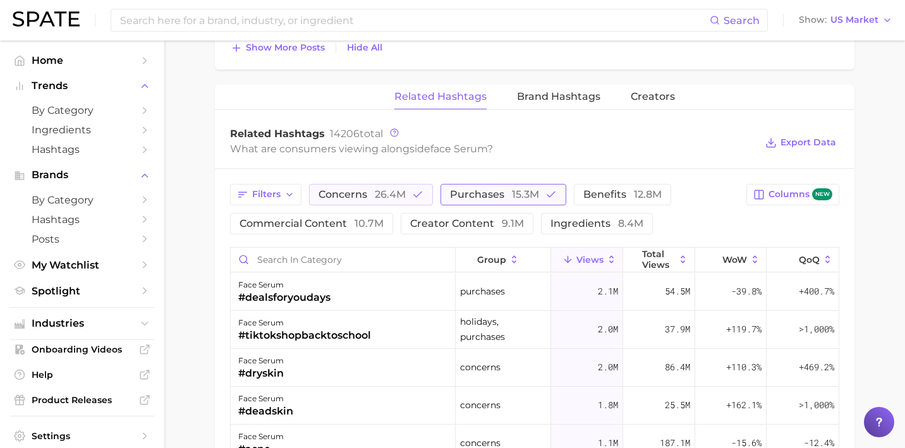
click at [491, 191] on span "purchases 15.3m" at bounding box center [494, 195] width 89 height 10
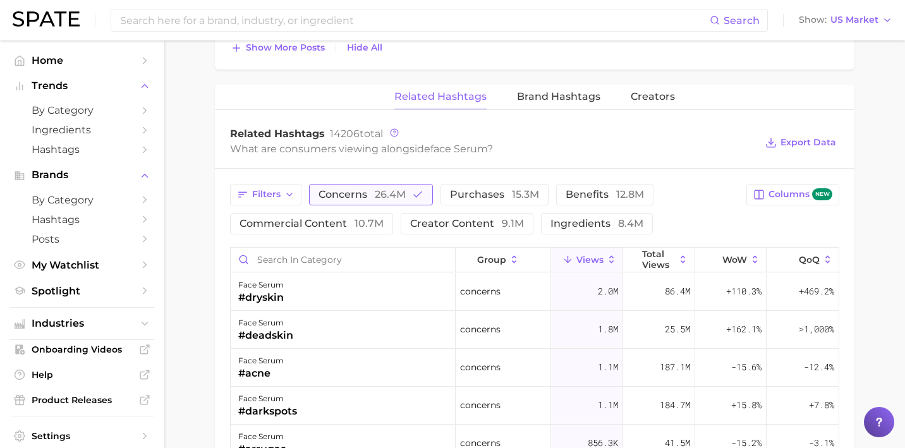
click at [384, 188] on span "26.4m" at bounding box center [390, 194] width 31 height 12
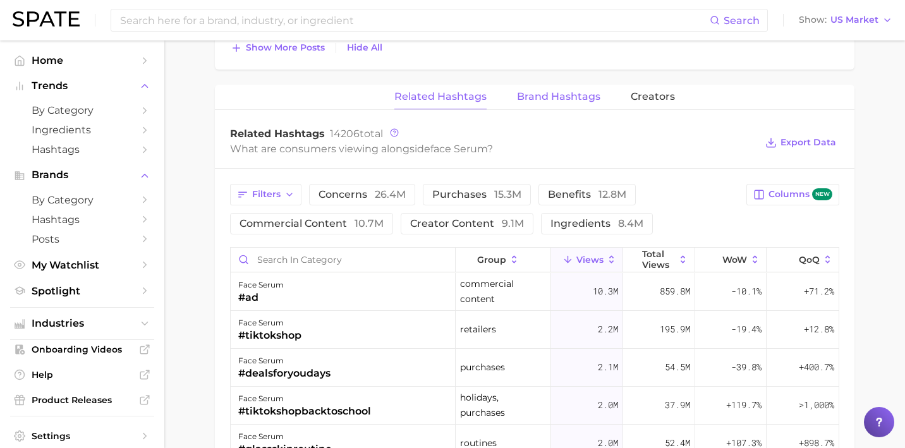
click at [557, 102] on button "Brand Hashtags" at bounding box center [558, 97] width 83 height 25
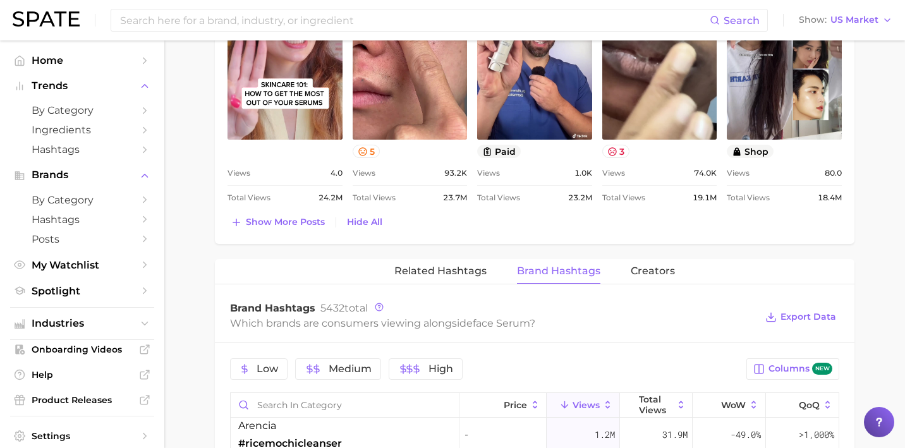
scroll to position [1152, 0]
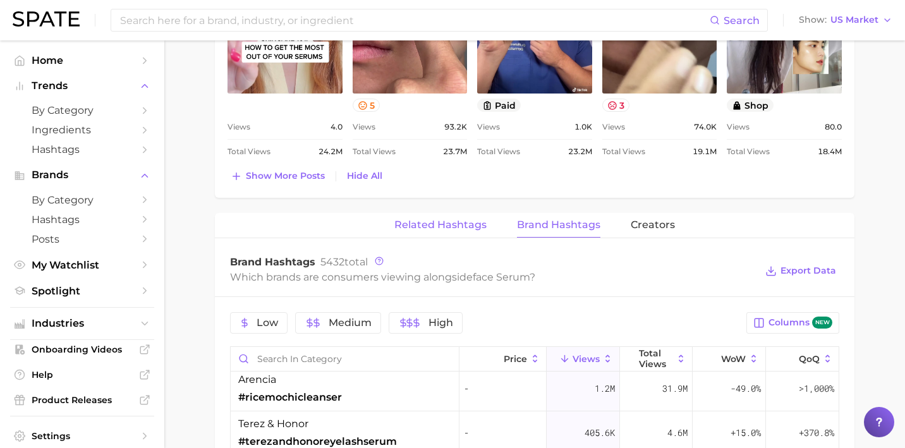
click at [465, 223] on span "Related Hashtags" at bounding box center [440, 224] width 92 height 11
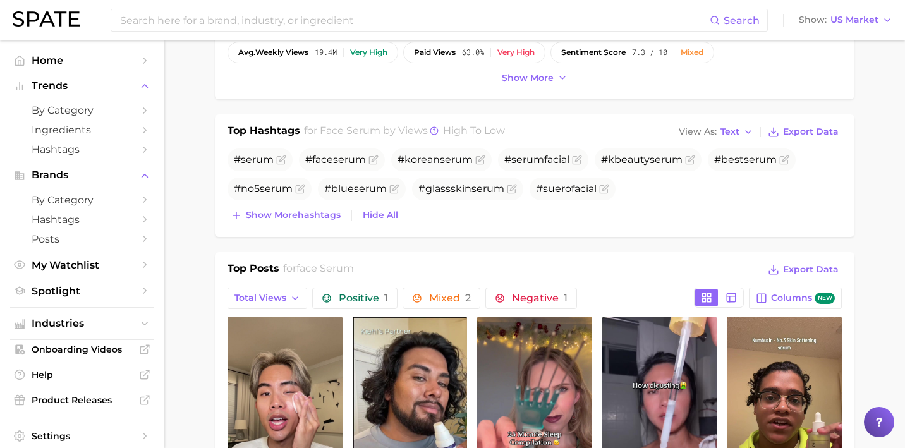
scroll to position [428, 0]
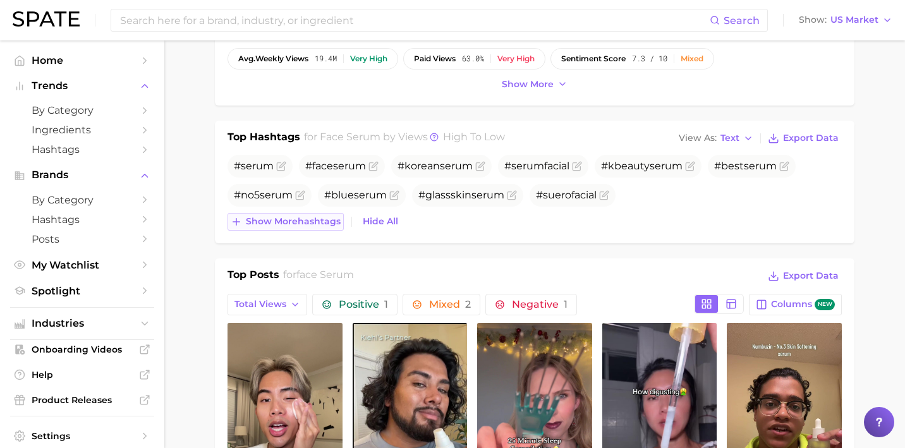
click at [320, 220] on span "Show more hashtags" at bounding box center [293, 221] width 95 height 11
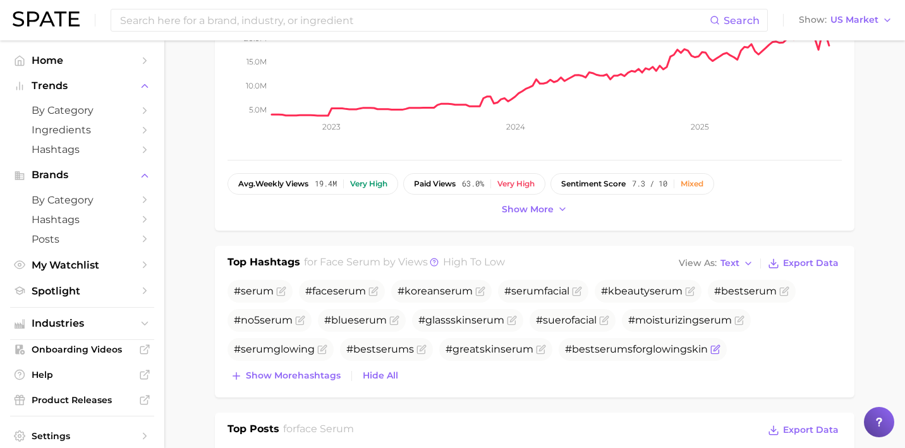
scroll to position [292, 0]
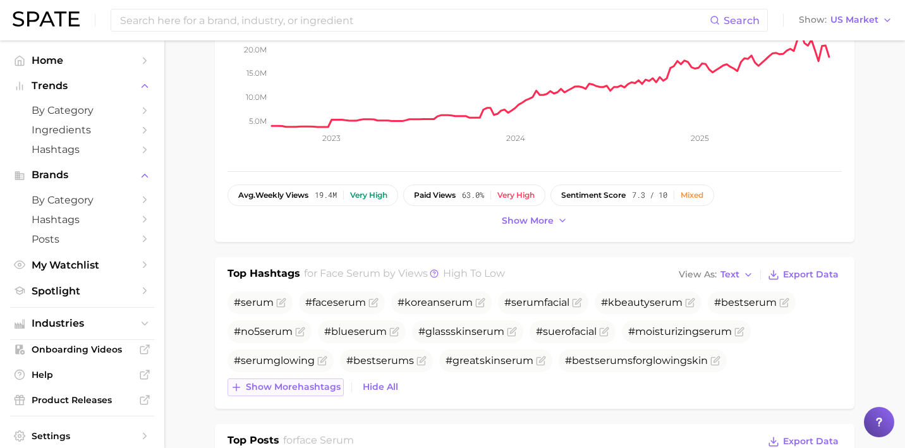
click at [308, 385] on span "Show more hashtags" at bounding box center [293, 387] width 95 height 11
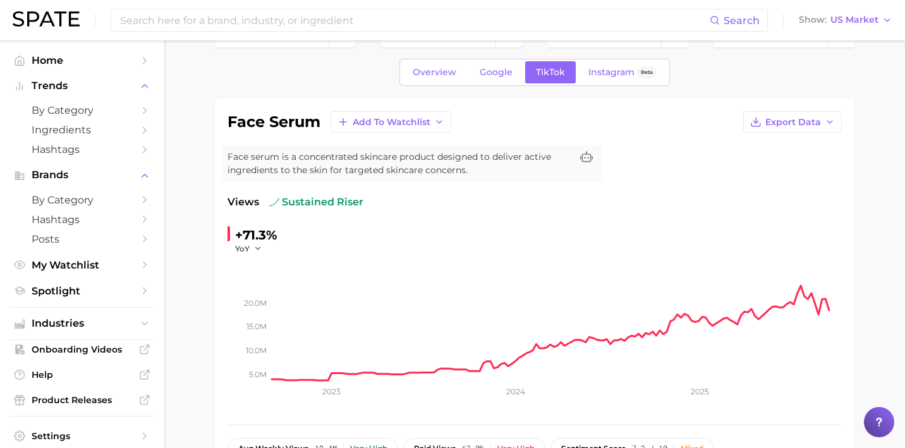
scroll to position [0, 0]
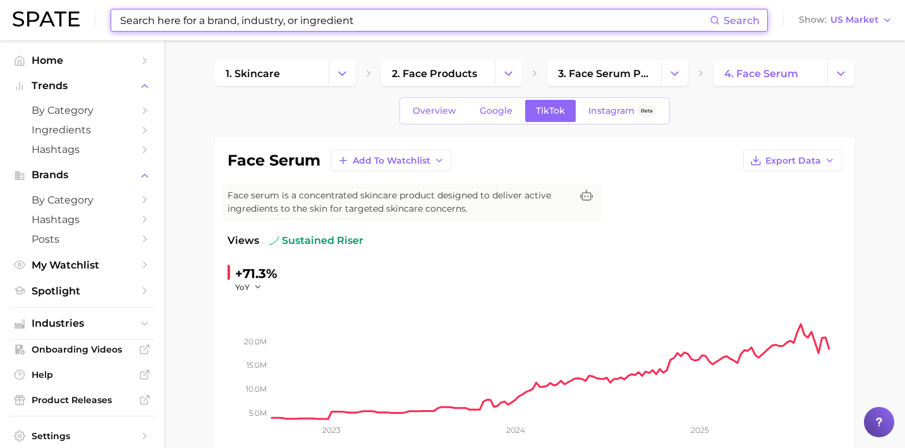
click at [346, 30] on input at bounding box center [414, 19] width 591 height 21
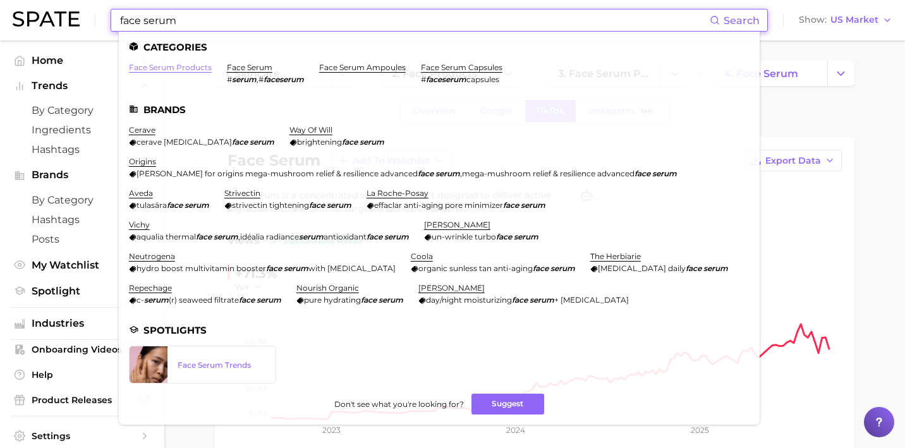
type input "face serum"
click at [193, 66] on link "face serum products" at bounding box center [170, 67] width 83 height 9
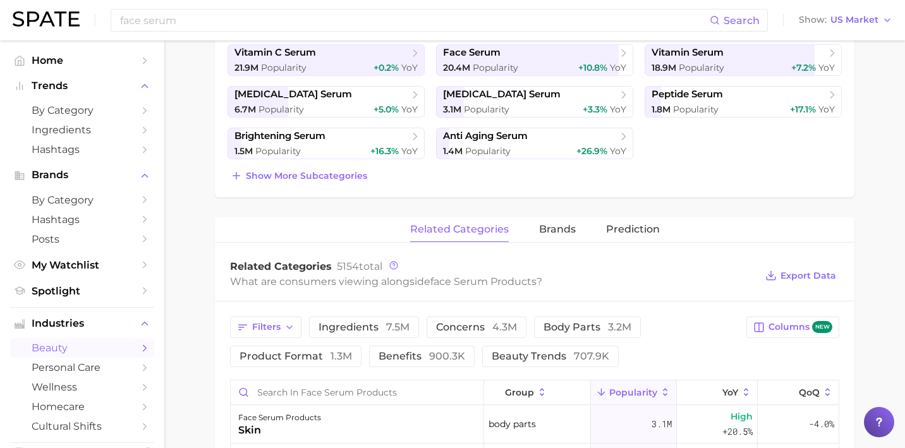
scroll to position [329, 0]
click at [332, 169] on button "Show more subcategories" at bounding box center [298, 175] width 143 height 18
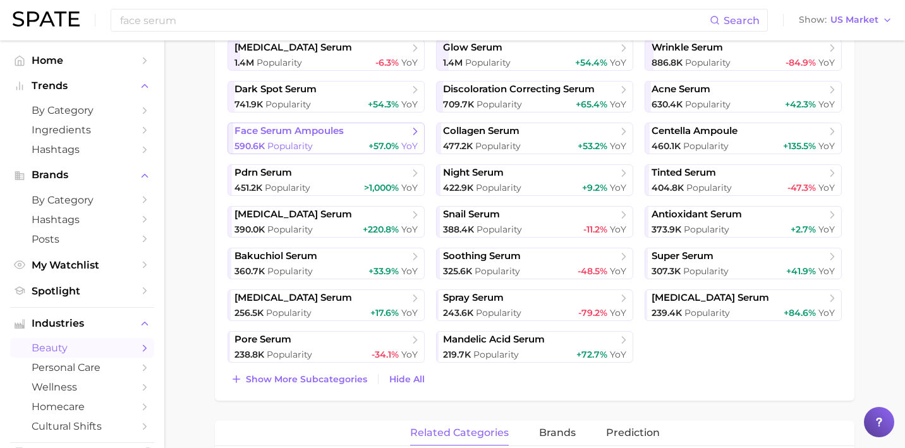
scroll to position [460, 0]
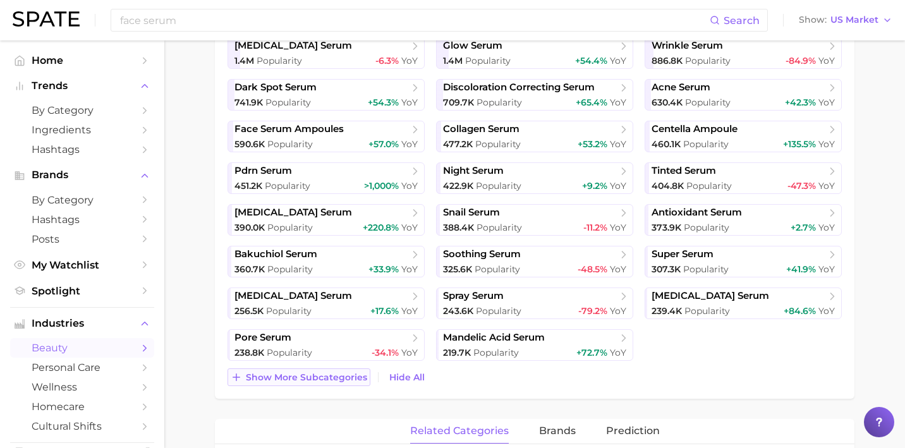
click at [330, 385] on button "Show more subcategories" at bounding box center [298, 377] width 143 height 18
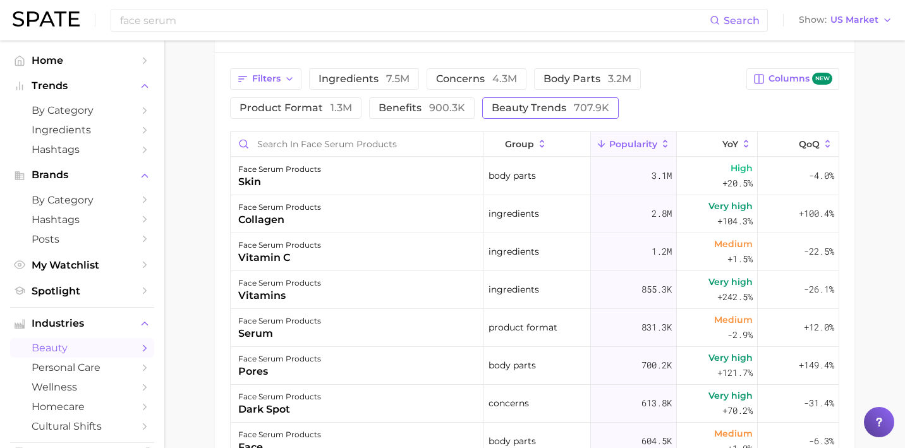
scroll to position [1246, 0]
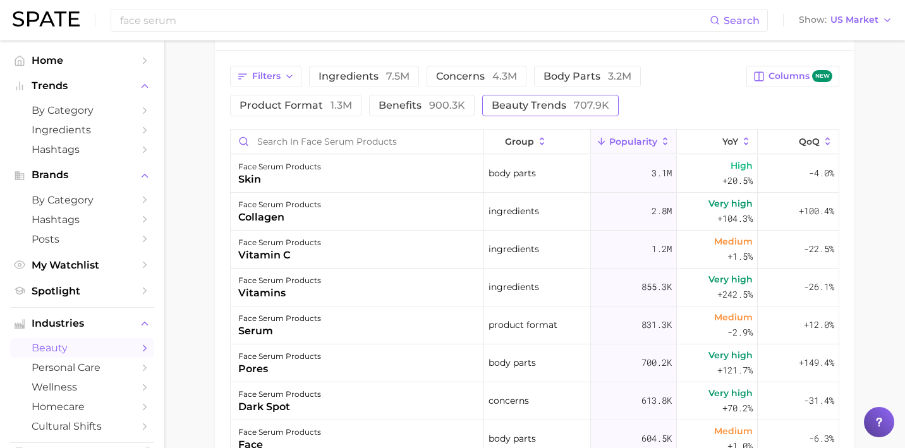
click at [539, 107] on span "beauty trends 707.9k" at bounding box center [551, 105] width 118 height 10
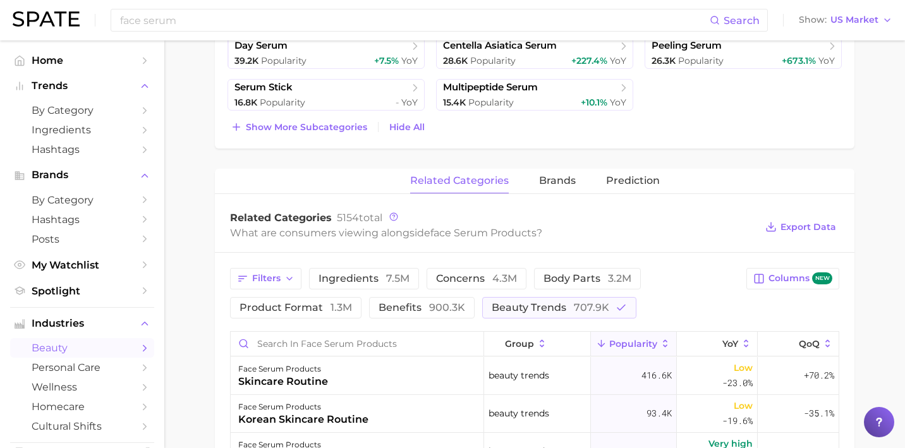
scroll to position [989, 0]
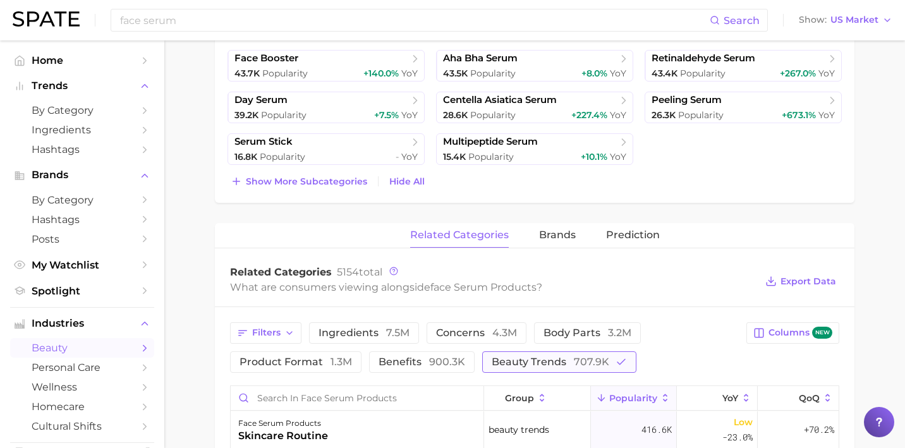
click at [507, 372] on button "beauty trends 707.9k" at bounding box center [559, 361] width 154 height 21
click at [572, 236] on span "brands" at bounding box center [557, 234] width 37 height 11
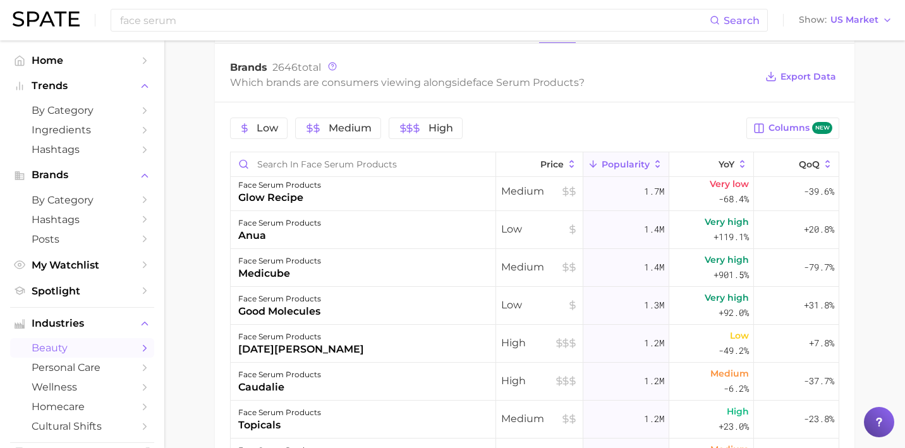
scroll to position [236, 0]
